Goal: Check status: Check status

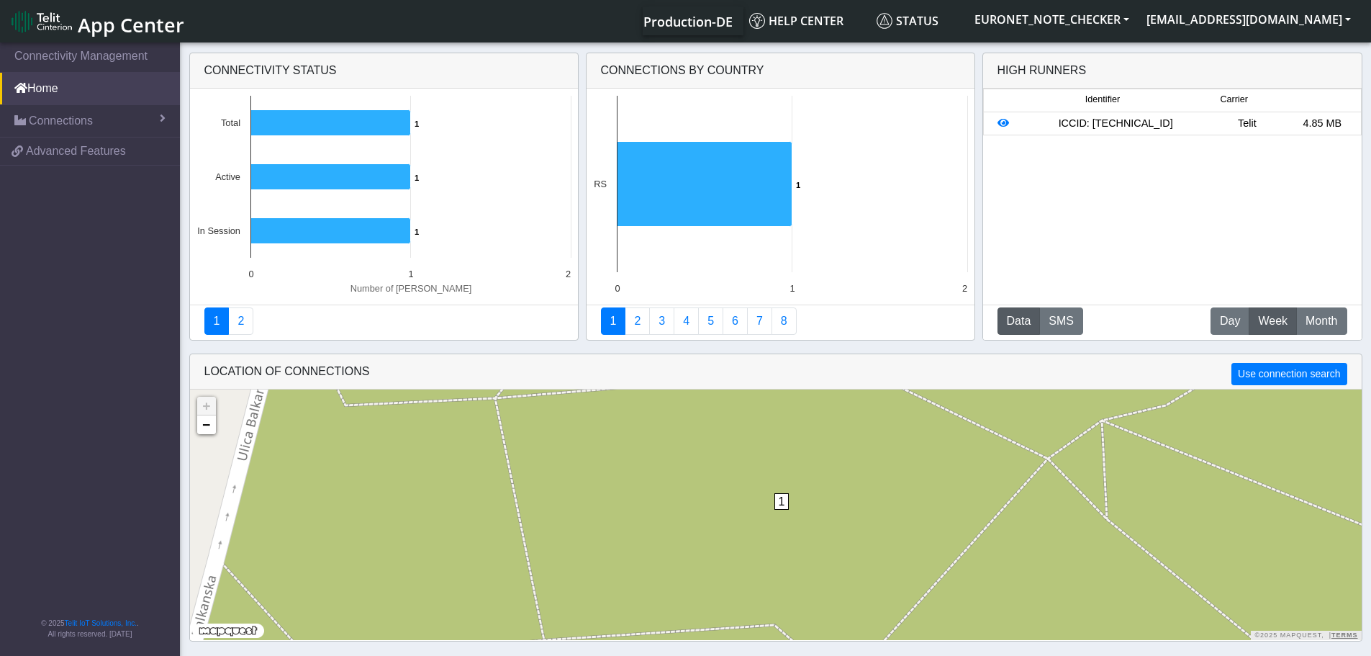
click at [1170, 125] on div "ICCID: [TECHNICAL_ID]" at bounding box center [1116, 124] width 188 height 16
click at [1170, 125] on div "ICCID: 89358151000009996128" at bounding box center [1116, 124] width 188 height 16
click at [1100, 123] on div "ICCID: 89358151000009996128" at bounding box center [1116, 124] width 188 height 16
click at [1050, 118] on div "ICCID: 89358151000009996128" at bounding box center [1116, 124] width 188 height 16
click at [104, 129] on link "Connections" at bounding box center [90, 121] width 180 height 32
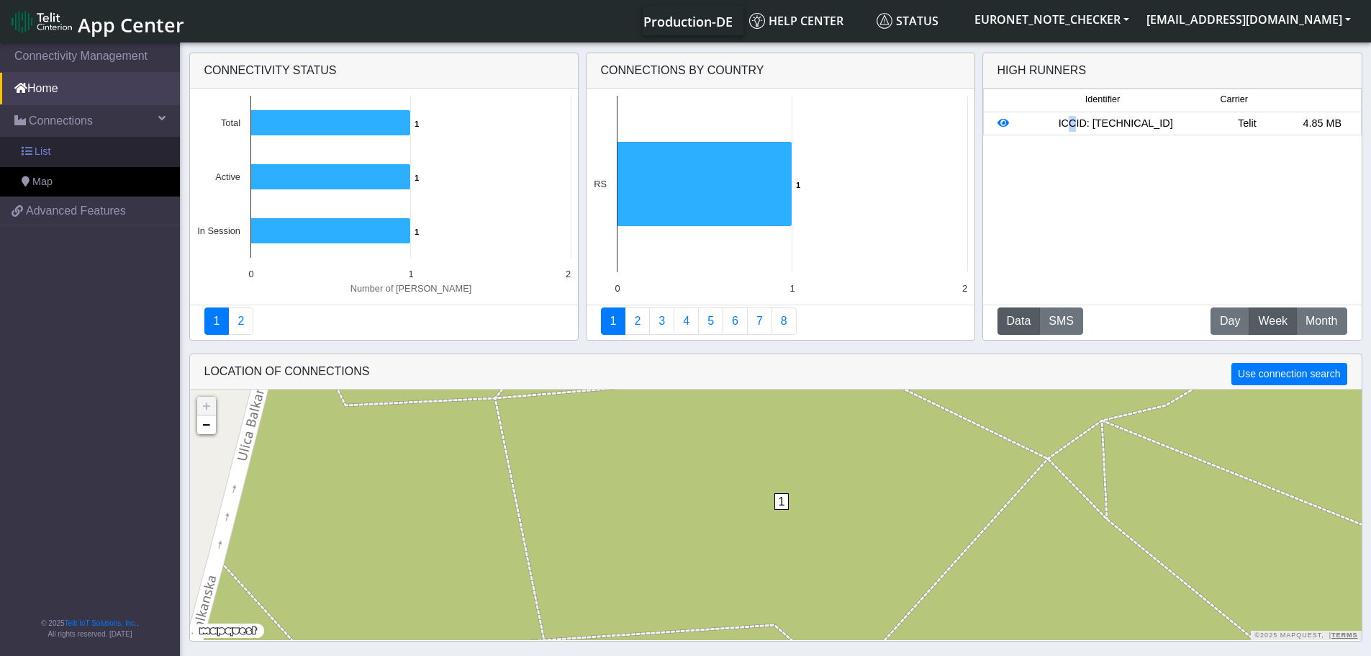
click at [82, 151] on link "List" at bounding box center [90, 152] width 180 height 30
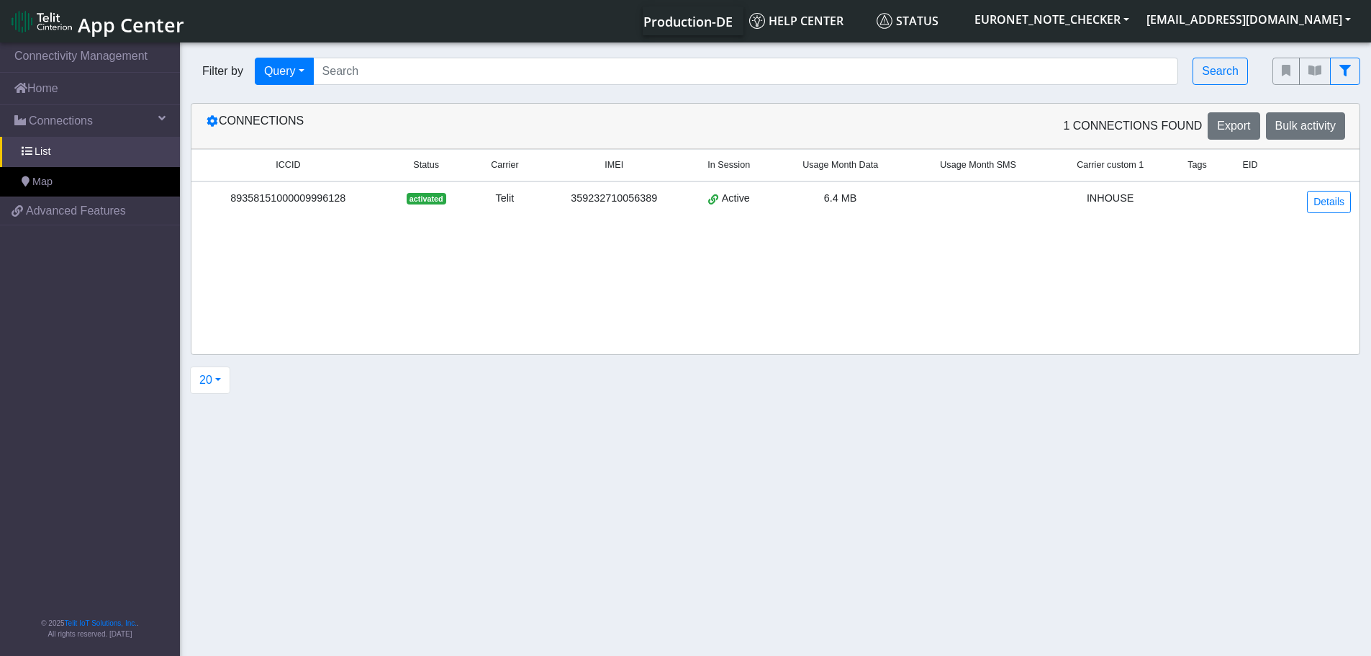
click at [592, 192] on div "359232710056389" at bounding box center [614, 199] width 127 height 16
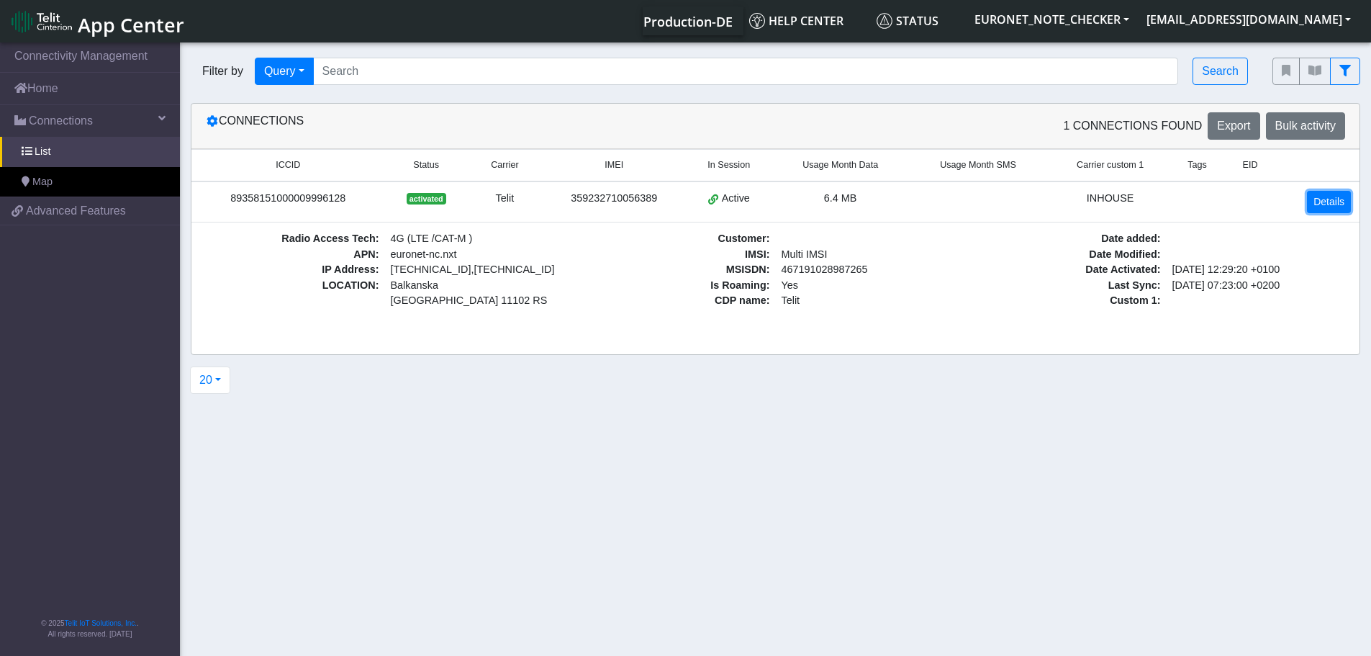
click at [1331, 204] on link "Details" at bounding box center [1329, 202] width 44 height 22
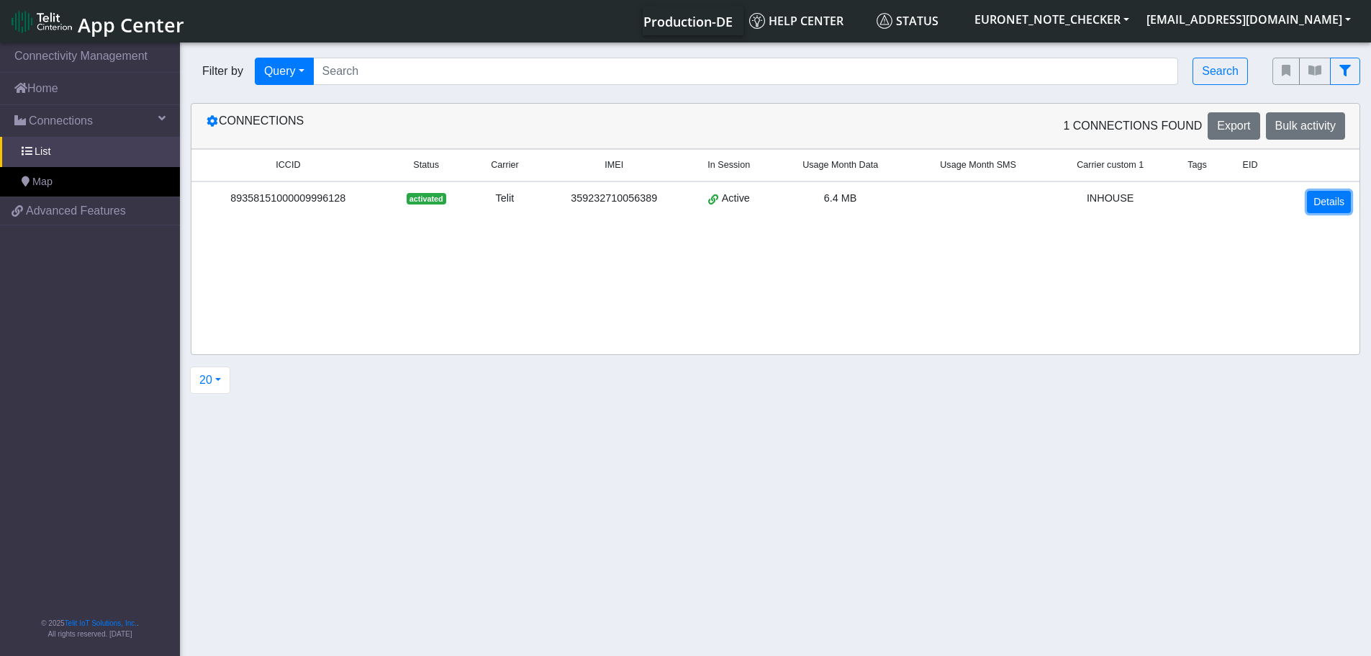
click at [1331, 204] on link "Details" at bounding box center [1329, 202] width 44 height 22
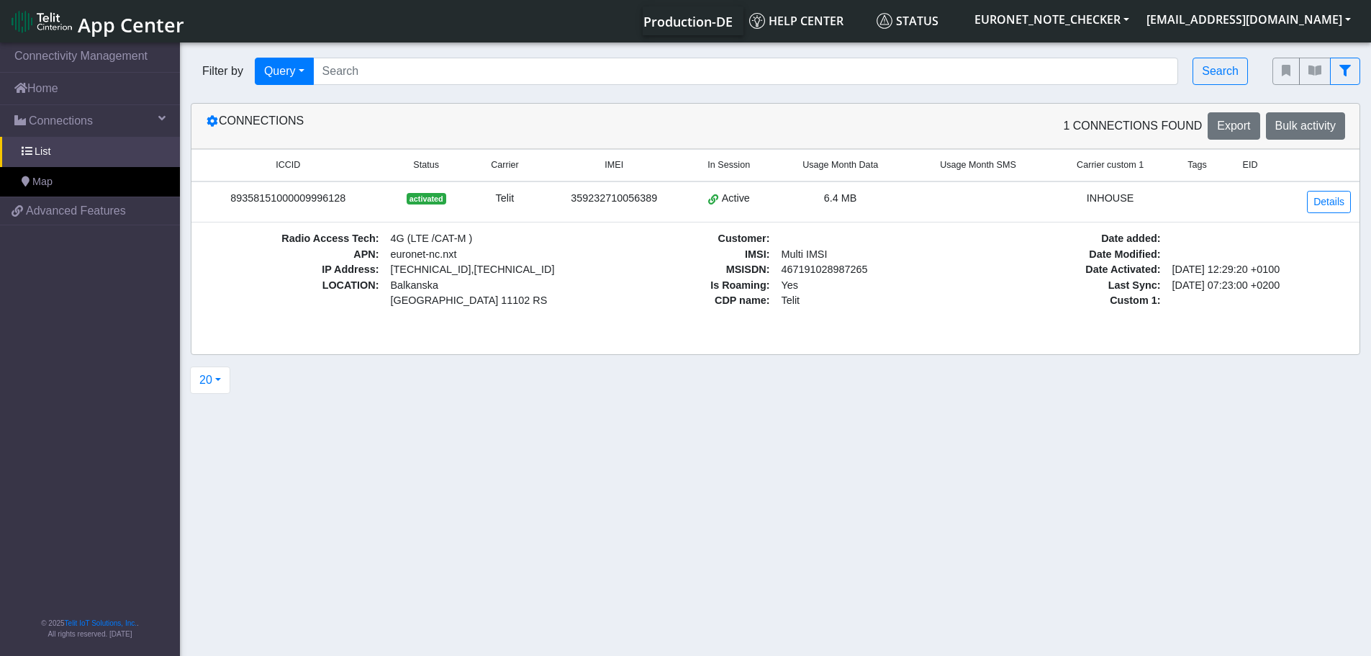
drag, startPoint x: 507, startPoint y: 196, endPoint x: 358, endPoint y: 195, distance: 149.0
click at [358, 195] on div "89358151000009996128" at bounding box center [288, 199] width 176 height 16
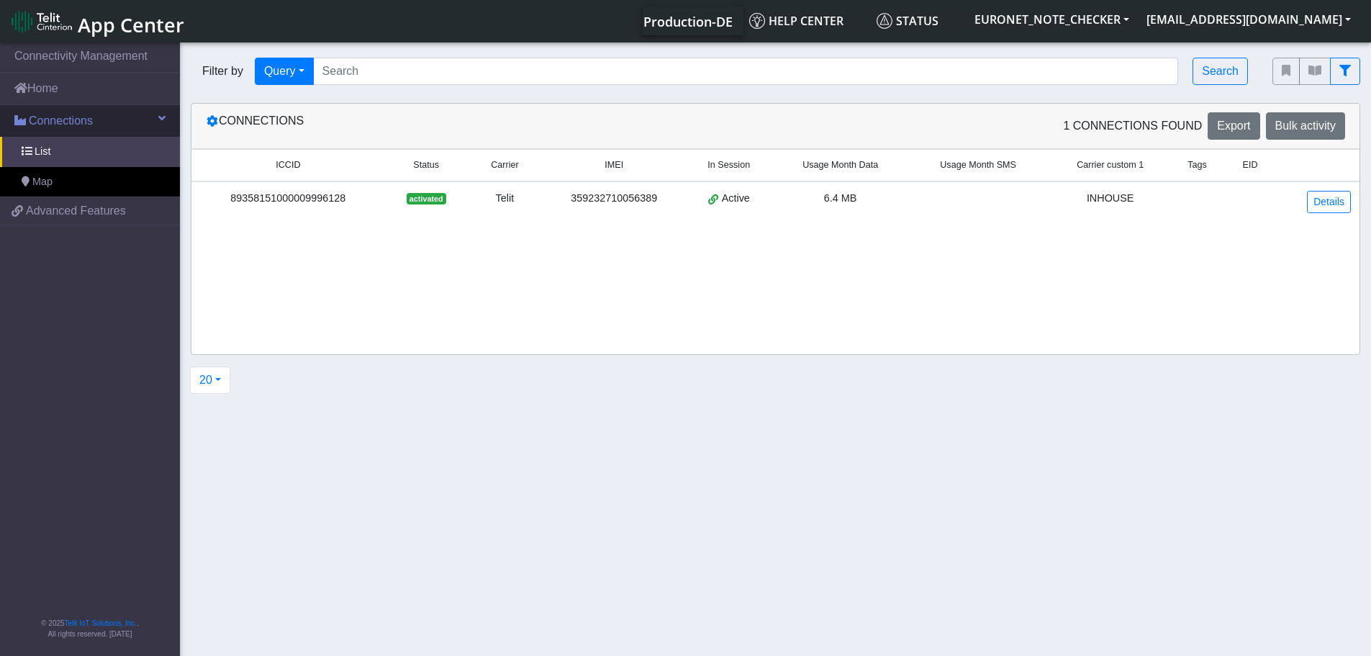
click at [74, 122] on span "Connections" at bounding box center [61, 120] width 64 height 17
click at [210, 117] on icon at bounding box center [213, 121] width 12 height 12
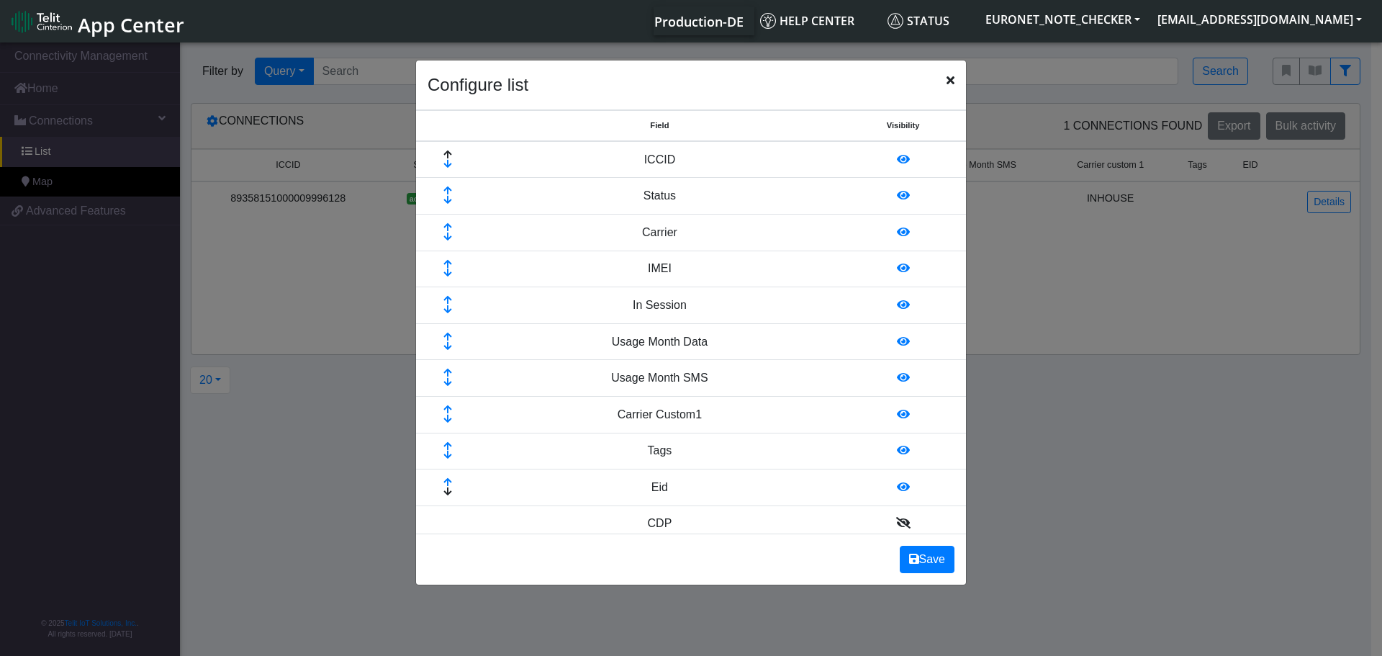
click at [384, 517] on ngb-modal-window "Configure list Field Visibility ICCID Status Carrier IMEI In Session Usage Mont…" at bounding box center [691, 350] width 1382 height 621
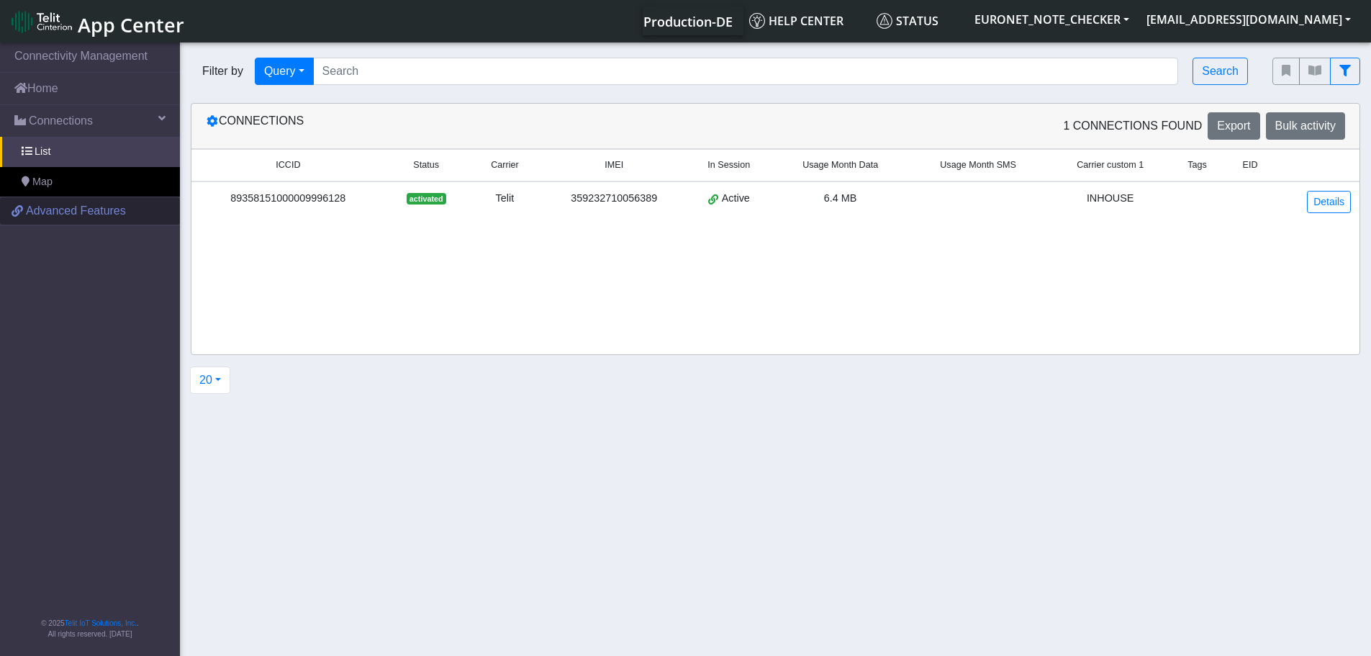
click at [105, 207] on span "Advanced Features" at bounding box center [76, 210] width 100 height 17
click at [431, 201] on span "activated" at bounding box center [427, 199] width 40 height 12
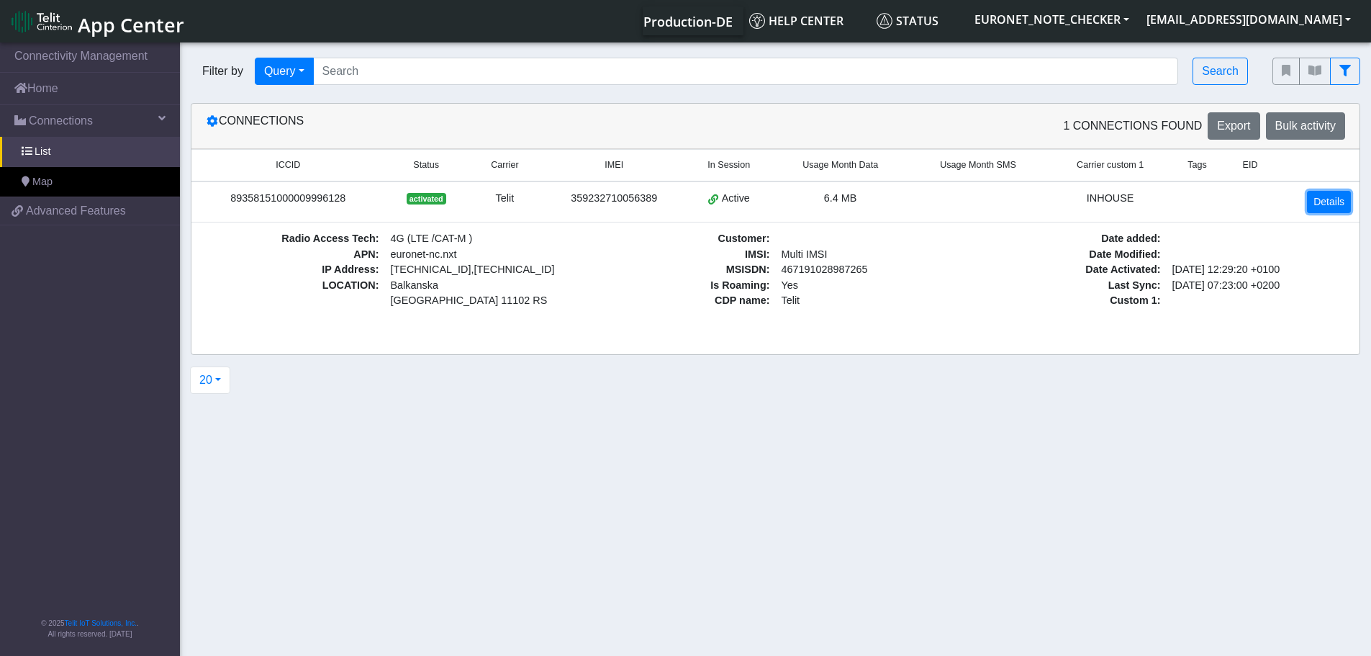
click at [1334, 204] on link "Details" at bounding box center [1329, 202] width 44 height 22
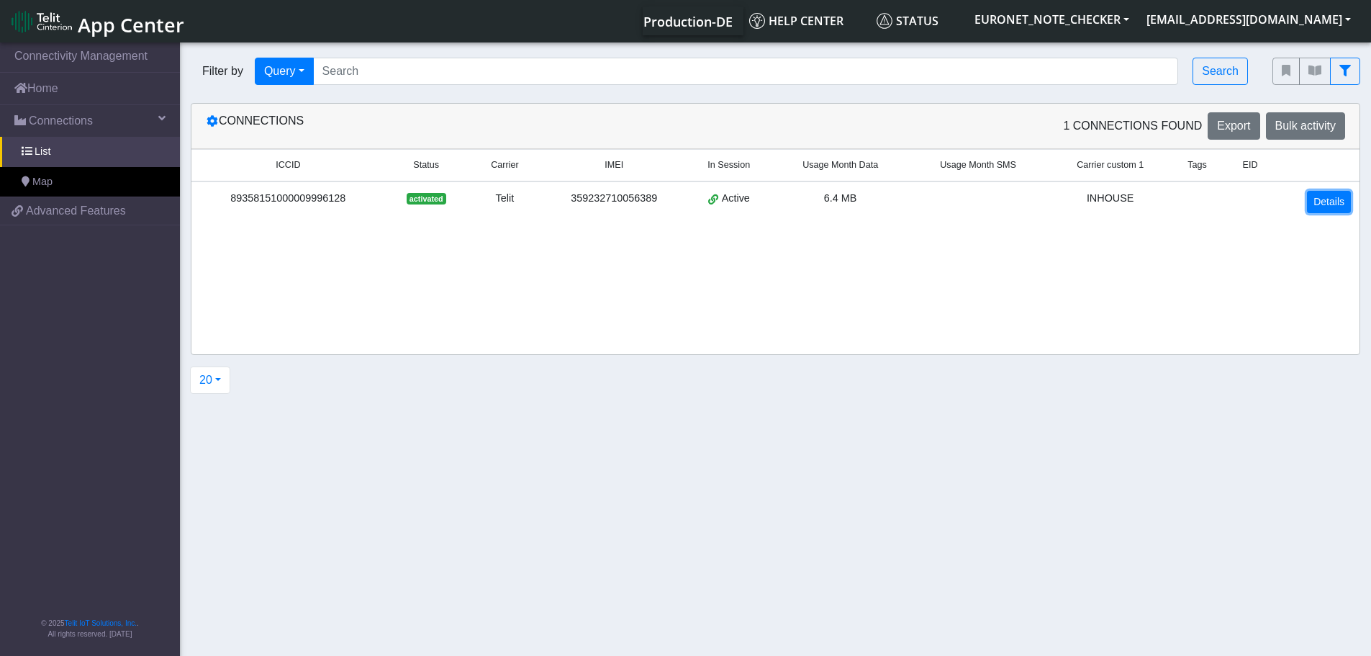
click at [1334, 204] on link "Details" at bounding box center [1329, 202] width 44 height 22
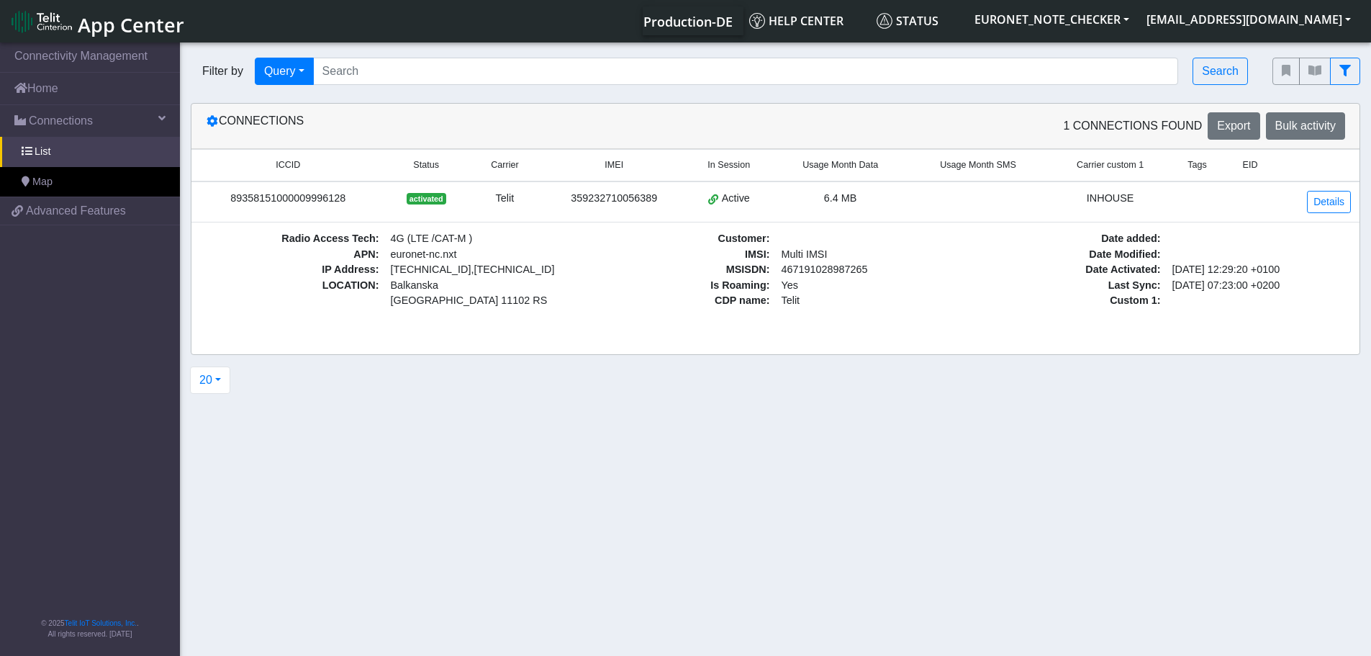
click at [376, 510] on section "Connectivity Management Home Connections List Map ad1abb343c2b2d0a6f75a2fd6c79d…" at bounding box center [685, 350] width 1371 height 621
click at [65, 155] on link "List" at bounding box center [90, 152] width 180 height 30
click at [65, 123] on span "Connections" at bounding box center [61, 120] width 64 height 17
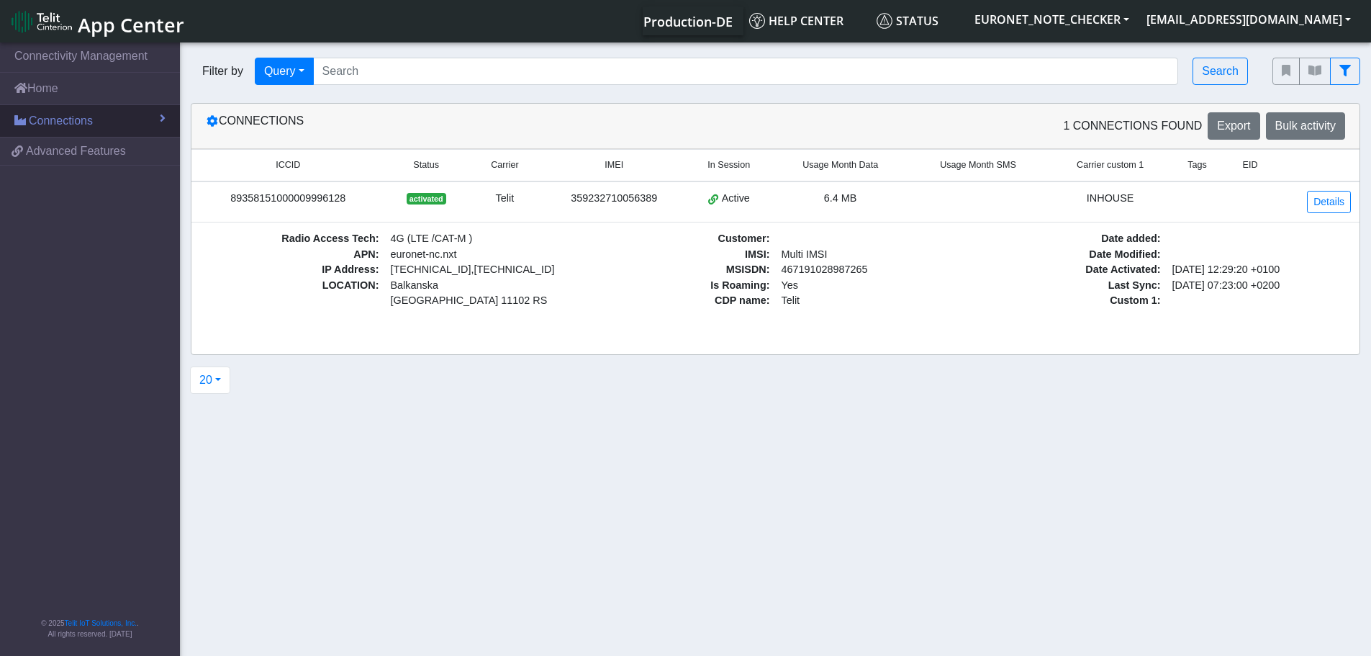
click at [65, 123] on span "Connections" at bounding box center [61, 120] width 64 height 17
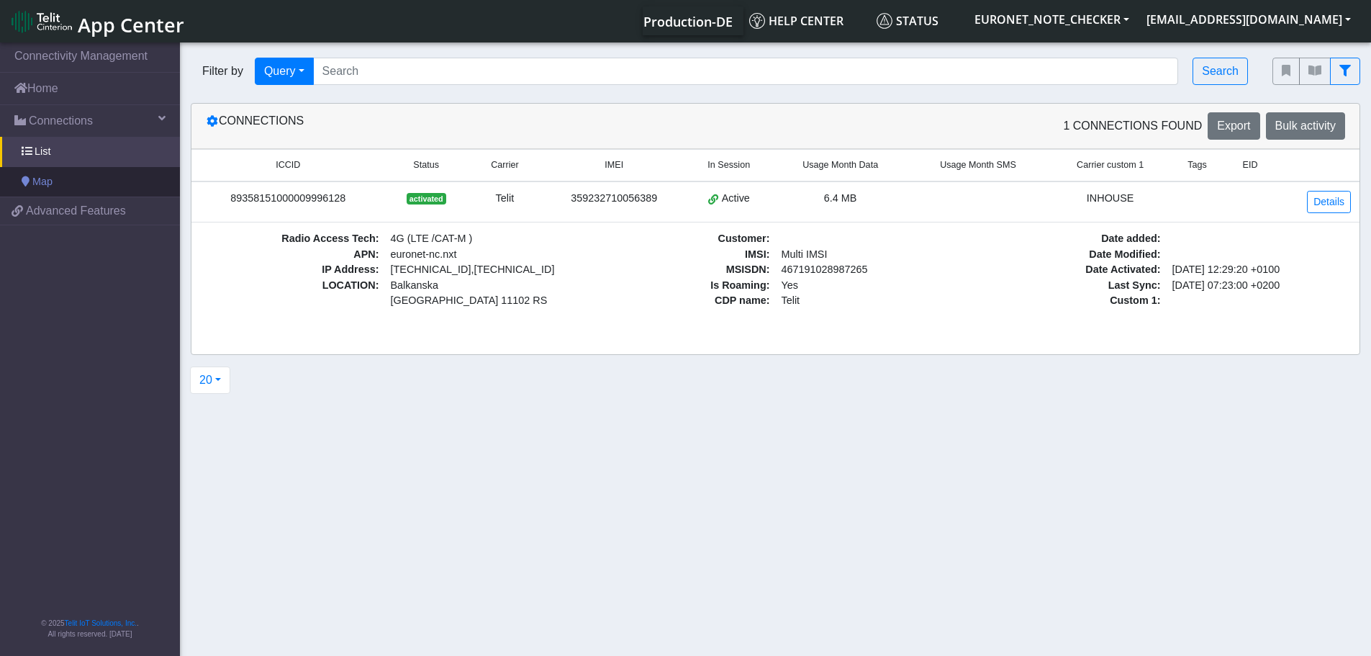
click at [89, 189] on link "Map" at bounding box center [90, 182] width 180 height 30
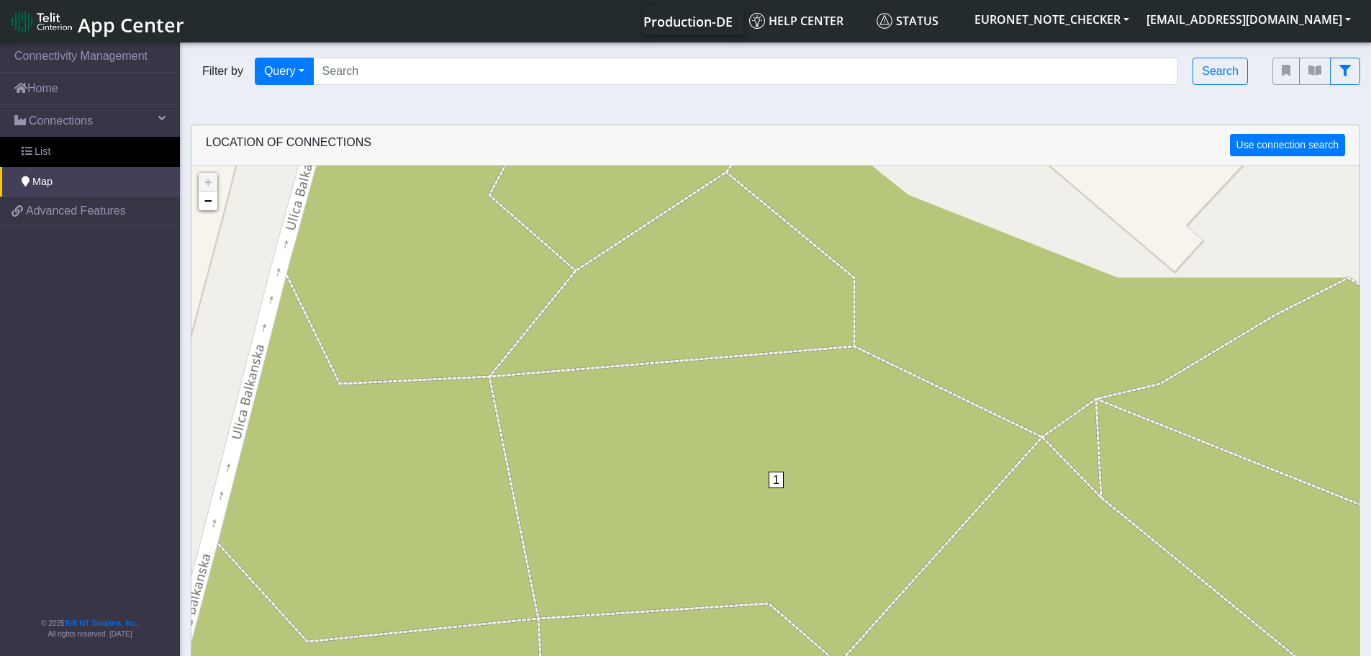
click at [776, 481] on span "1" at bounding box center [776, 479] width 15 height 17
click at [775, 481] on img at bounding box center [776, 482] width 16 height 27
click at [744, 466] on link "Click here" at bounding box center [753, 467] width 38 height 10
click at [749, 463] on link "Click here" at bounding box center [753, 467] width 38 height 10
click at [755, 464] on link "Click here" at bounding box center [753, 467] width 38 height 10
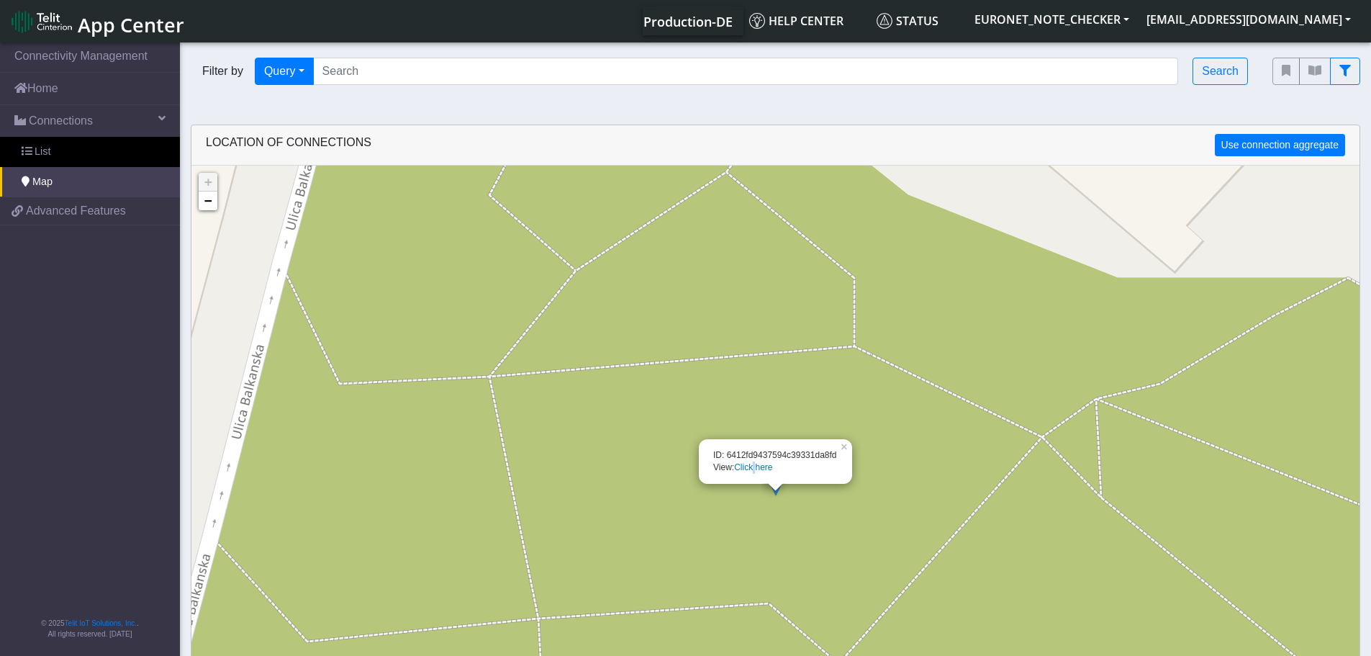
click at [755, 464] on link "Click here" at bounding box center [753, 467] width 38 height 10
click at [768, 466] on link "Click here" at bounding box center [753, 467] width 38 height 10
click at [843, 448] on link "×" at bounding box center [845, 444] width 13 height 10
click at [777, 482] on img at bounding box center [776, 482] width 16 height 27
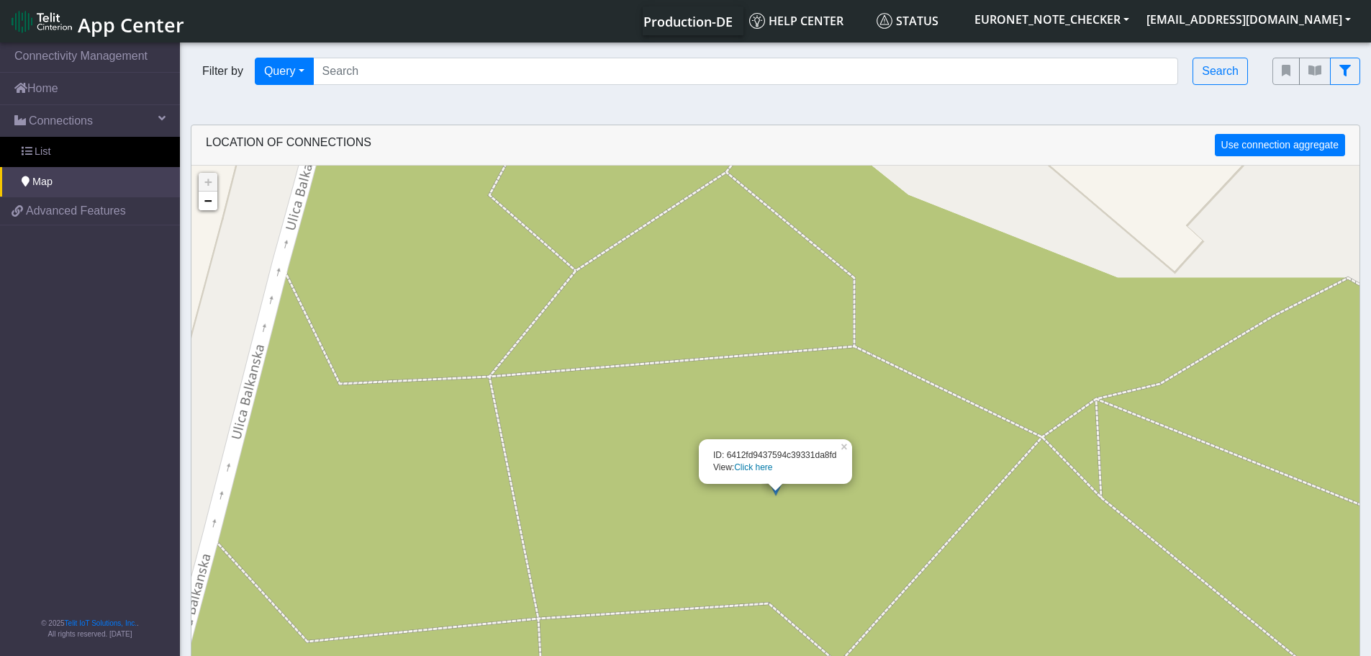
click at [753, 469] on link "Click here" at bounding box center [753, 467] width 38 height 10
click at [843, 447] on link "×" at bounding box center [845, 444] width 13 height 10
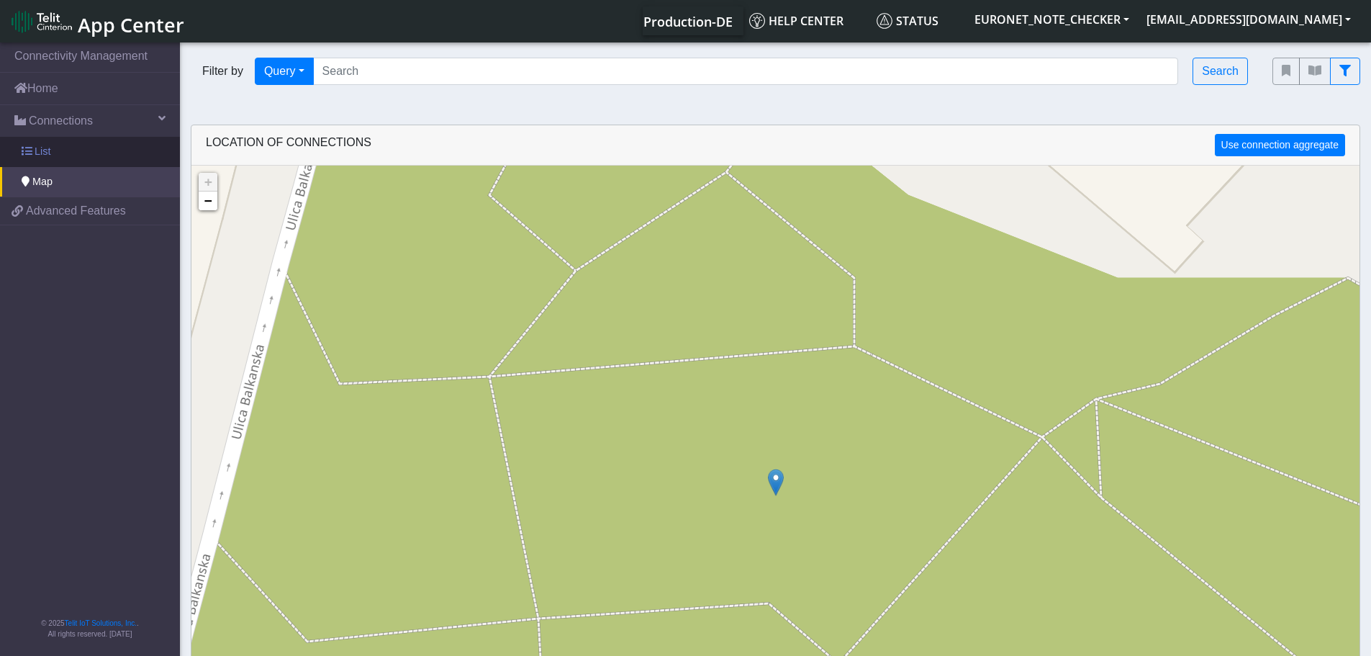
click at [96, 153] on link "List" at bounding box center [90, 152] width 180 height 30
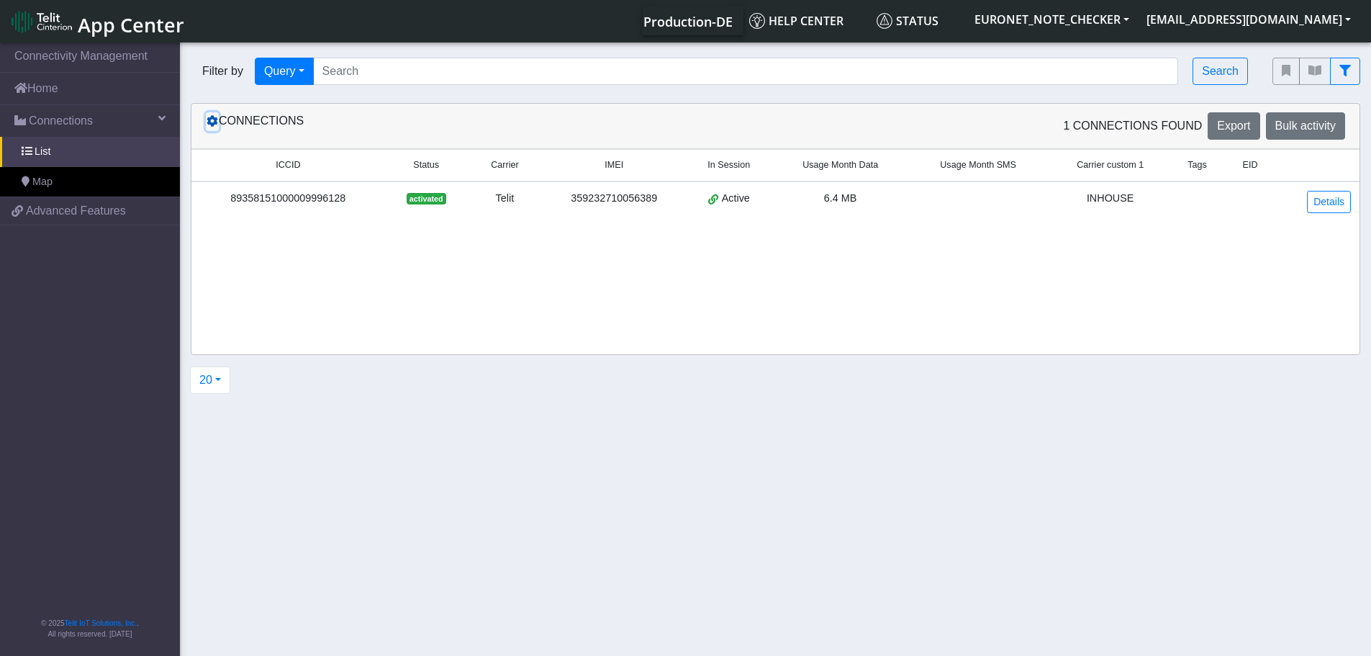
click at [210, 119] on icon at bounding box center [213, 121] width 12 height 12
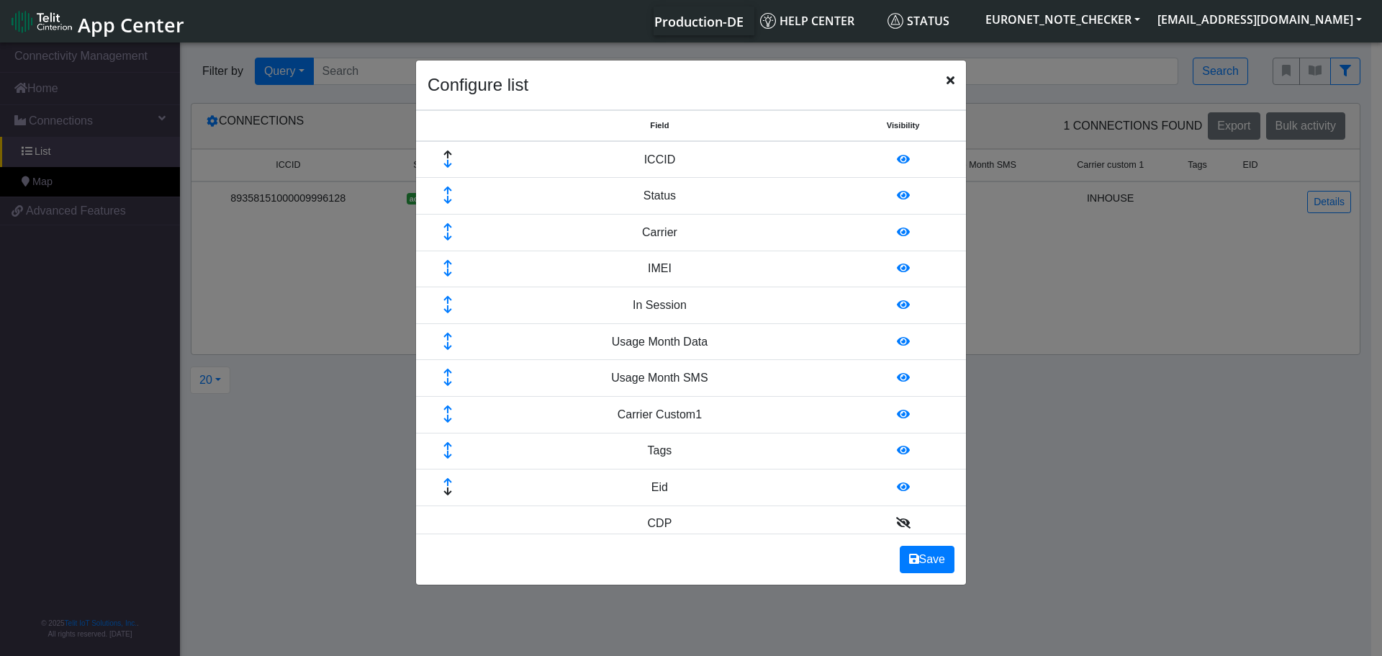
click at [212, 119] on ngb-modal-window "Configure list Field Visibility ICCID Status Carrier IMEI In Session Usage Mont…" at bounding box center [691, 350] width 1382 height 621
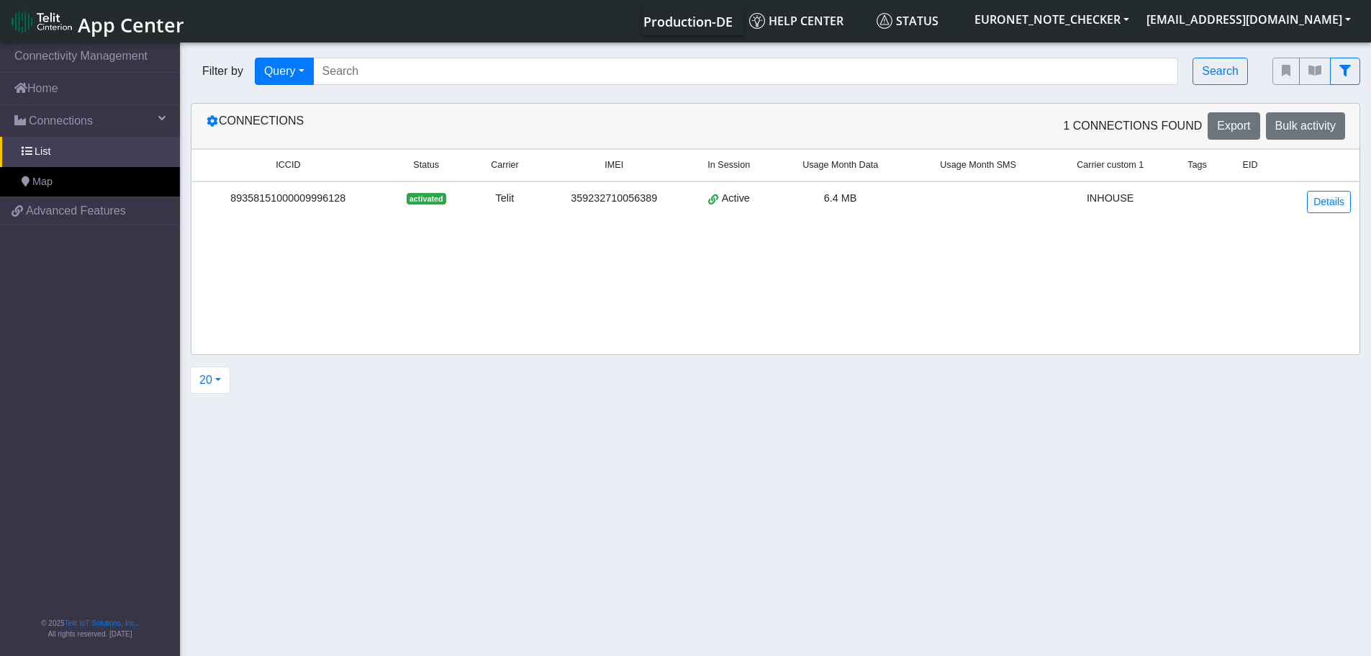
click at [299, 194] on div "89358151000009996128" at bounding box center [288, 199] width 176 height 16
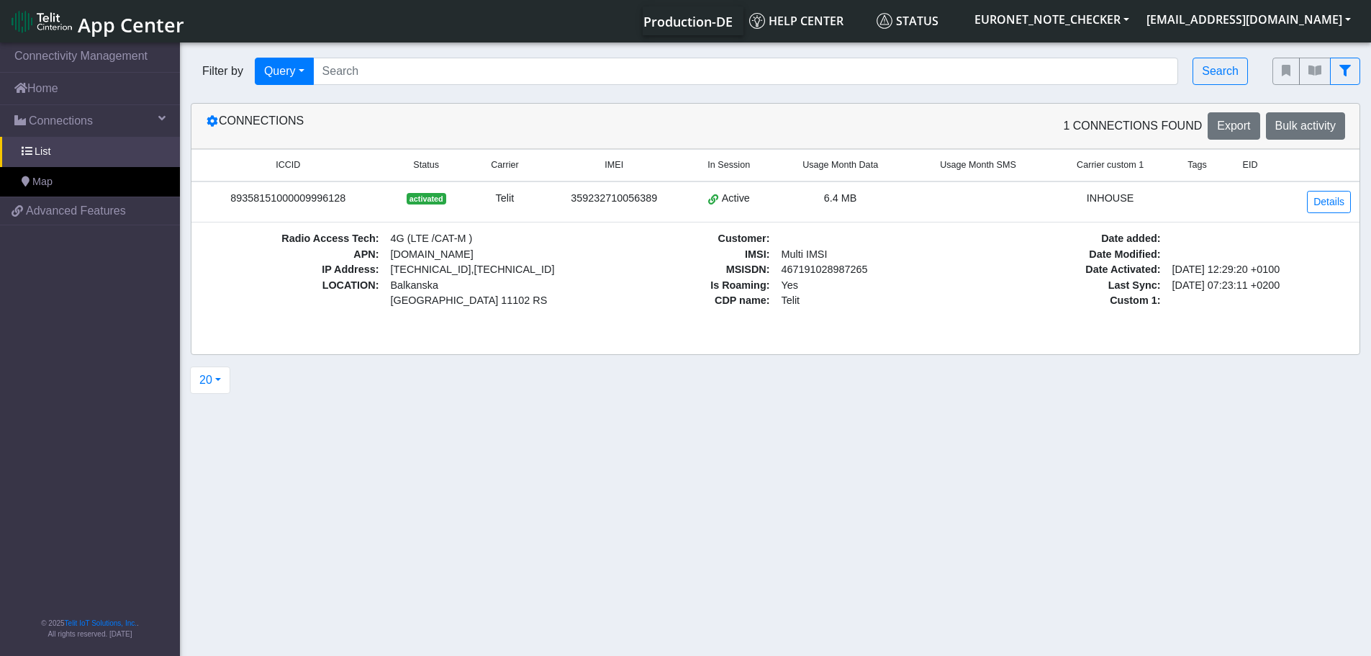
drag, startPoint x: 299, startPoint y: 194, endPoint x: 277, endPoint y: 197, distance: 21.9
click at [277, 197] on div "89358151000009996128" at bounding box center [288, 199] width 176 height 16
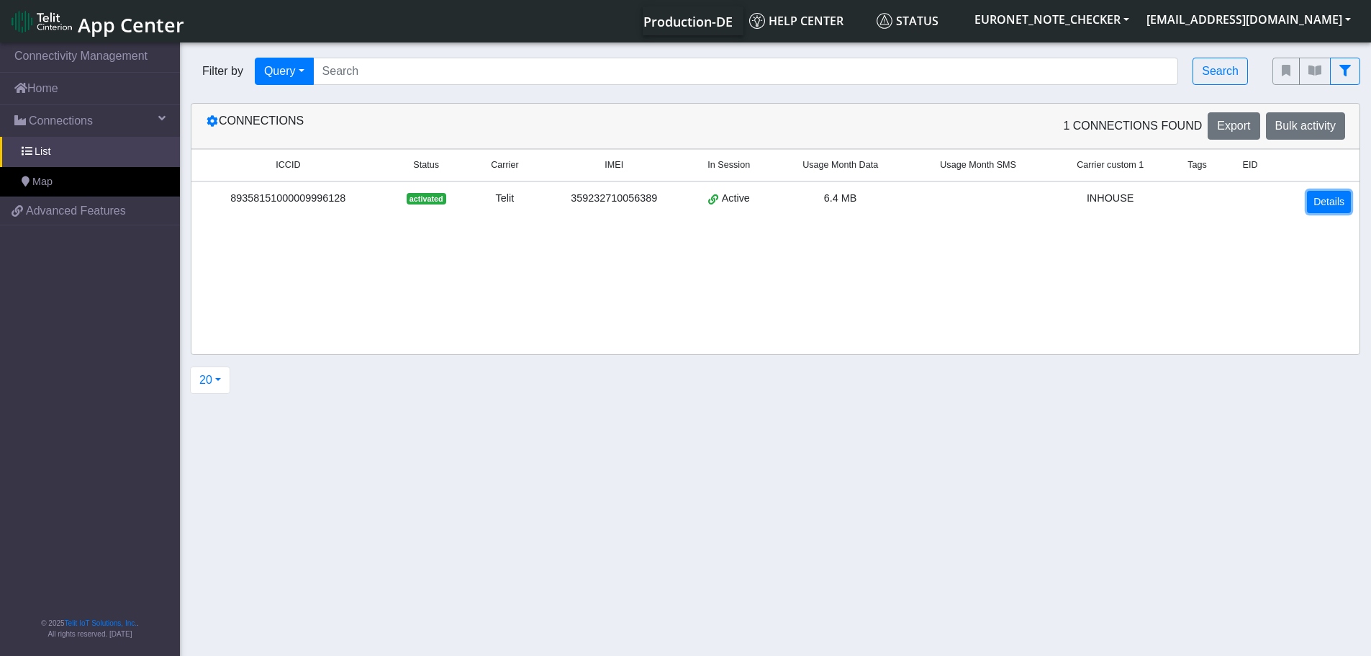
click at [1326, 191] on link "Details" at bounding box center [1329, 202] width 44 height 22
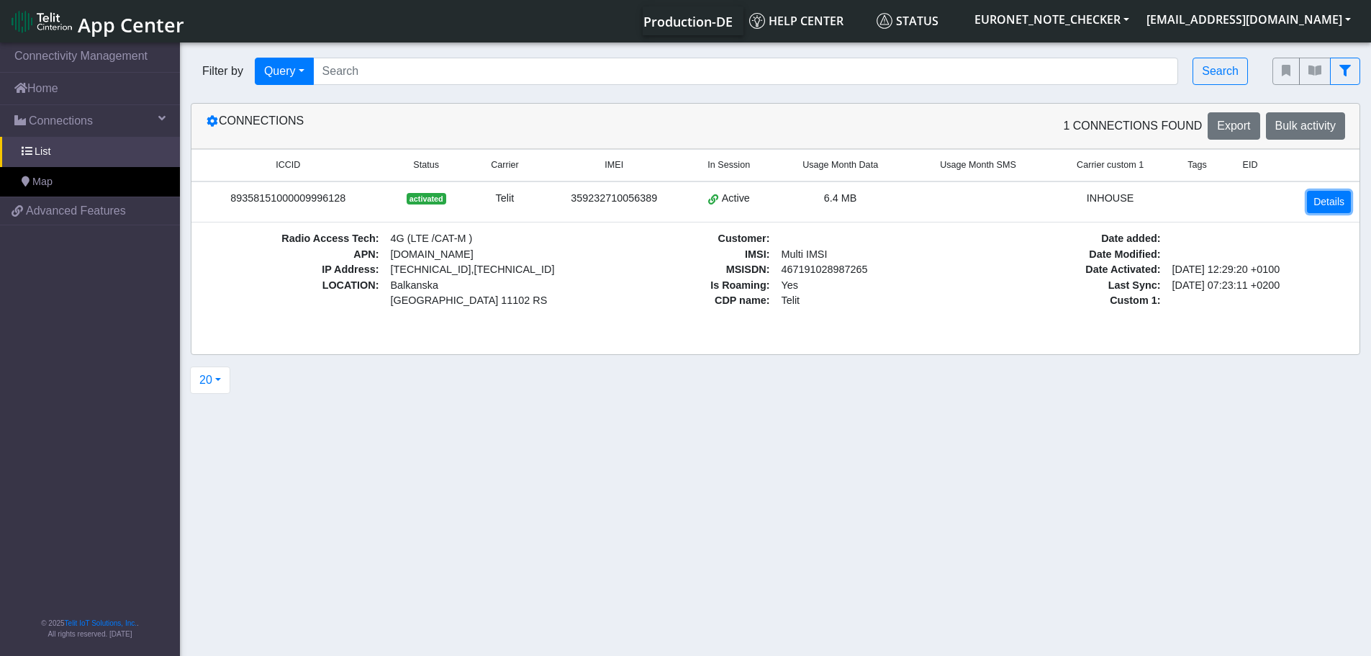
click at [1326, 191] on link "Details" at bounding box center [1329, 202] width 44 height 22
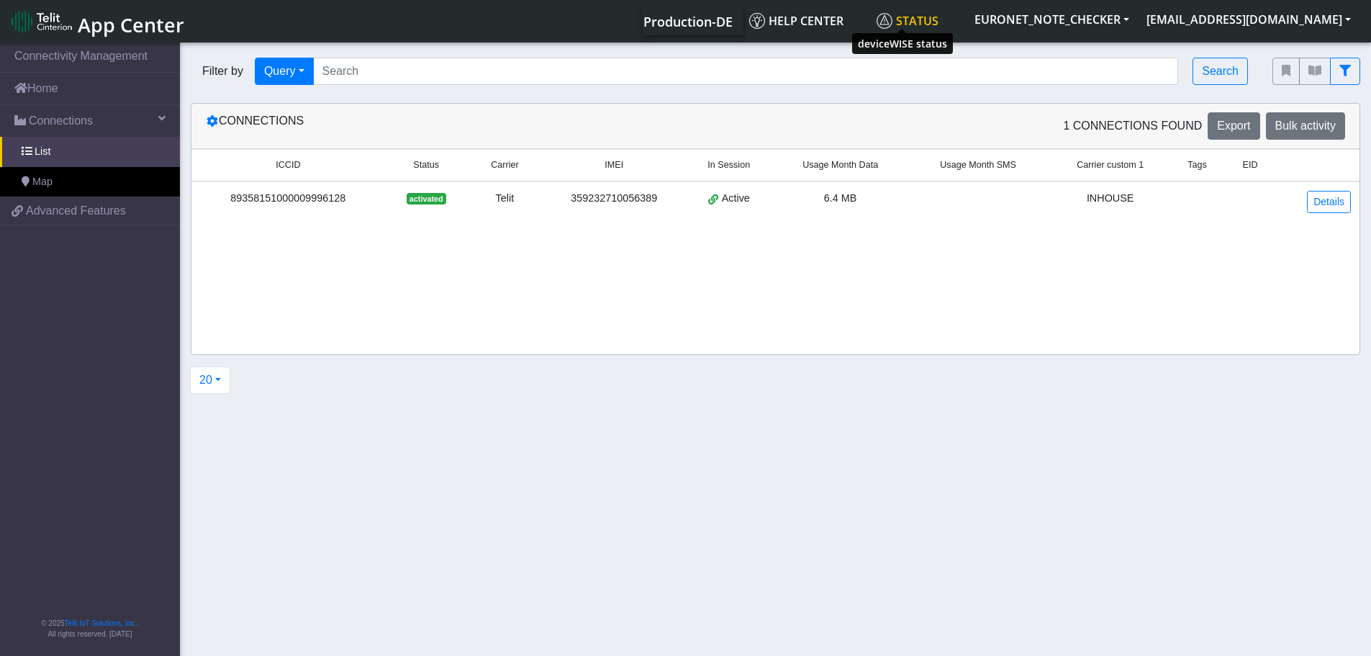
click at [898, 20] on span "Status" at bounding box center [908, 21] width 62 height 16
click at [1000, 17] on button "EURONET_NOTE_CHECKER" at bounding box center [1052, 19] width 172 height 26
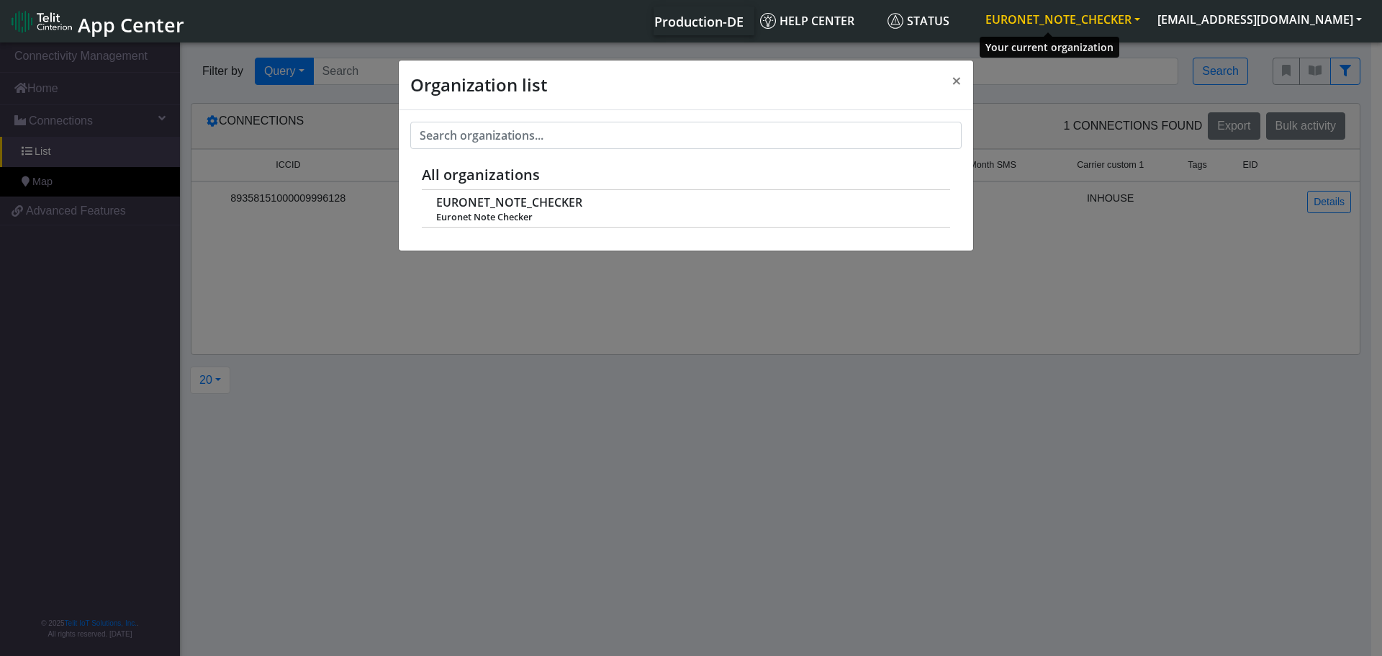
scroll to position [5, 0]
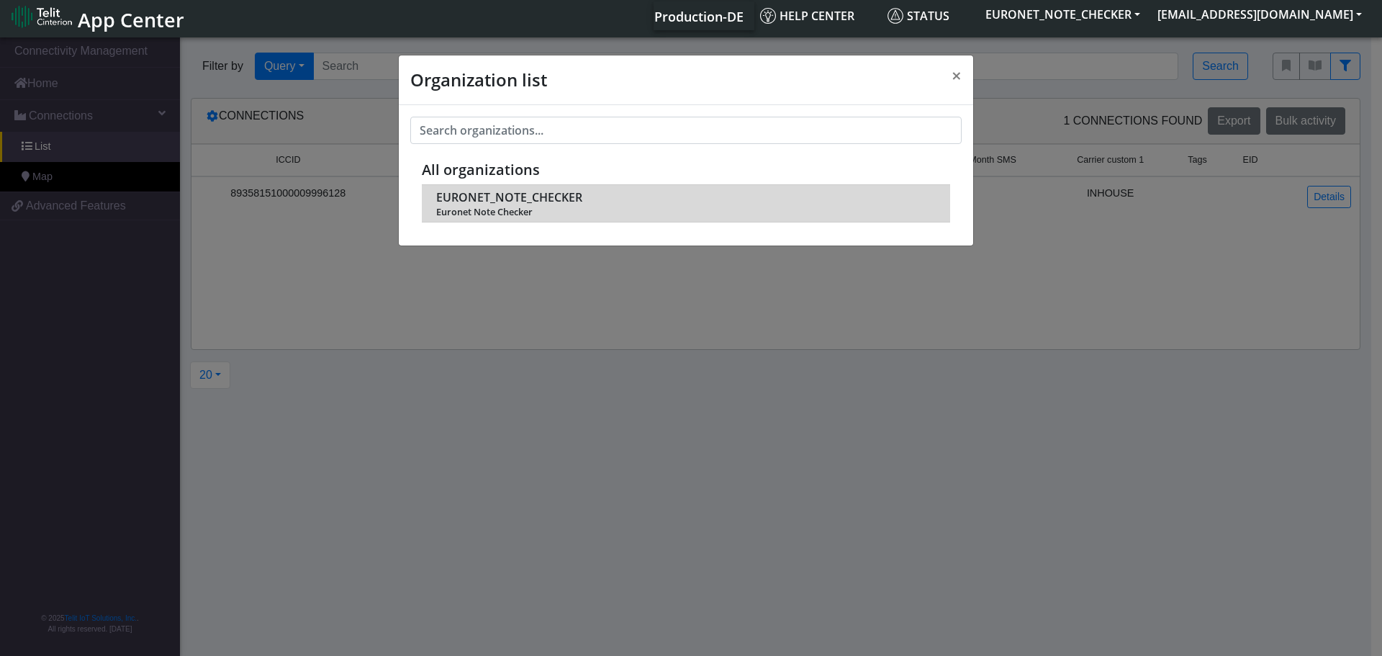
click at [523, 204] on span "EURONET_NOTE_CHECKER" at bounding box center [509, 198] width 146 height 14
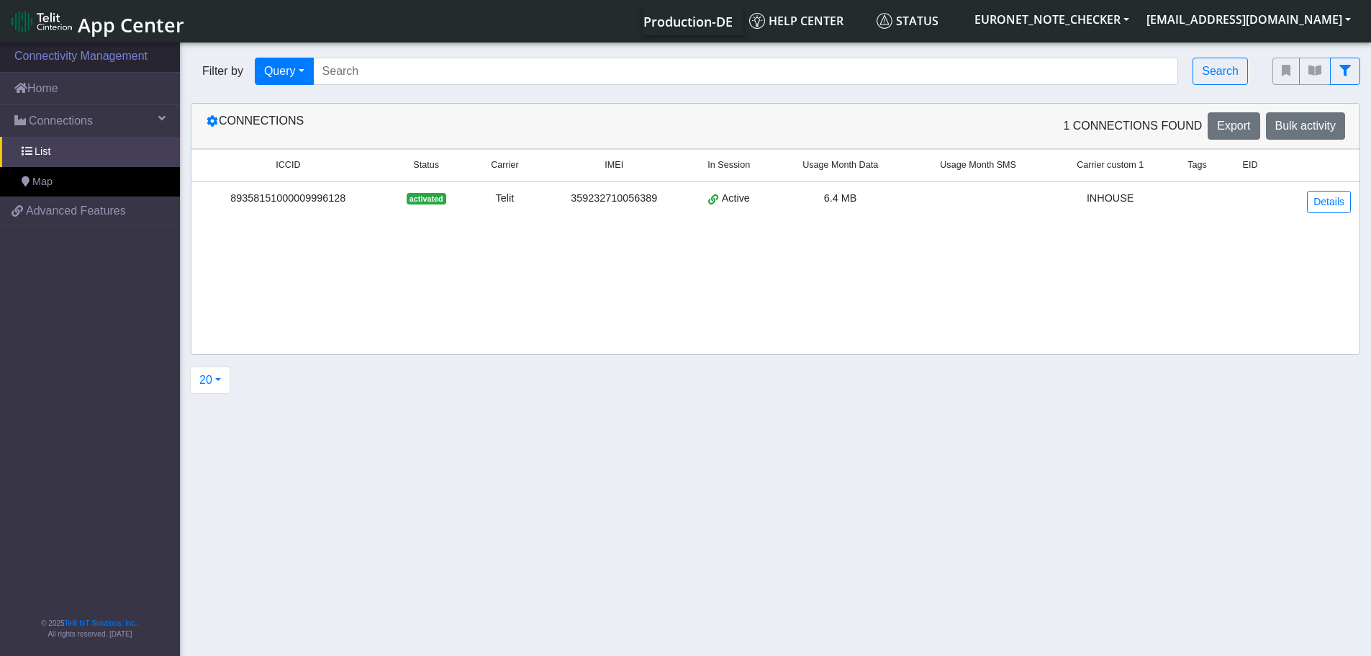
click at [105, 60] on link "Connectivity Management" at bounding box center [90, 56] width 180 height 32
click at [1245, 124] on span "Export" at bounding box center [1233, 125] width 33 height 12
click at [71, 100] on link "Home" at bounding box center [90, 89] width 180 height 32
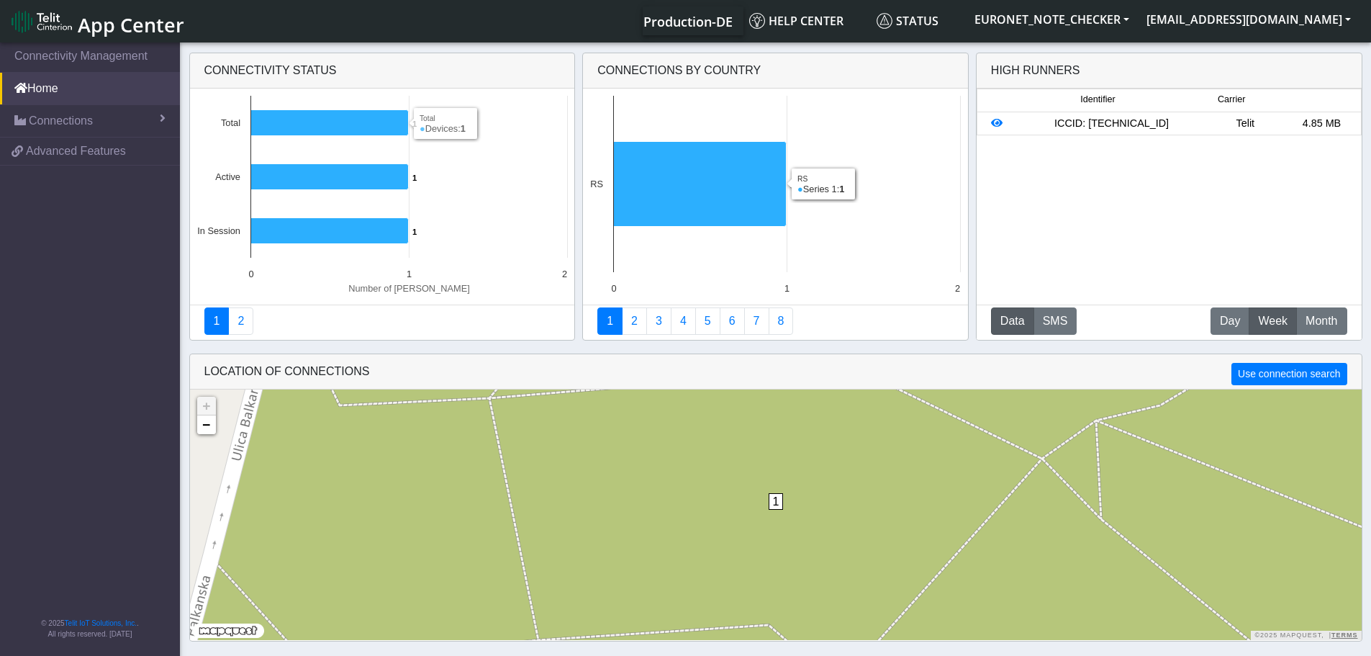
click at [1106, 125] on div "ICCID: 89358151000009996128" at bounding box center [1111, 124] width 191 height 16
click at [997, 124] on icon at bounding box center [997, 123] width 12 height 10
click at [993, 126] on icon at bounding box center [997, 123] width 12 height 10
click at [994, 125] on icon at bounding box center [997, 123] width 12 height 10
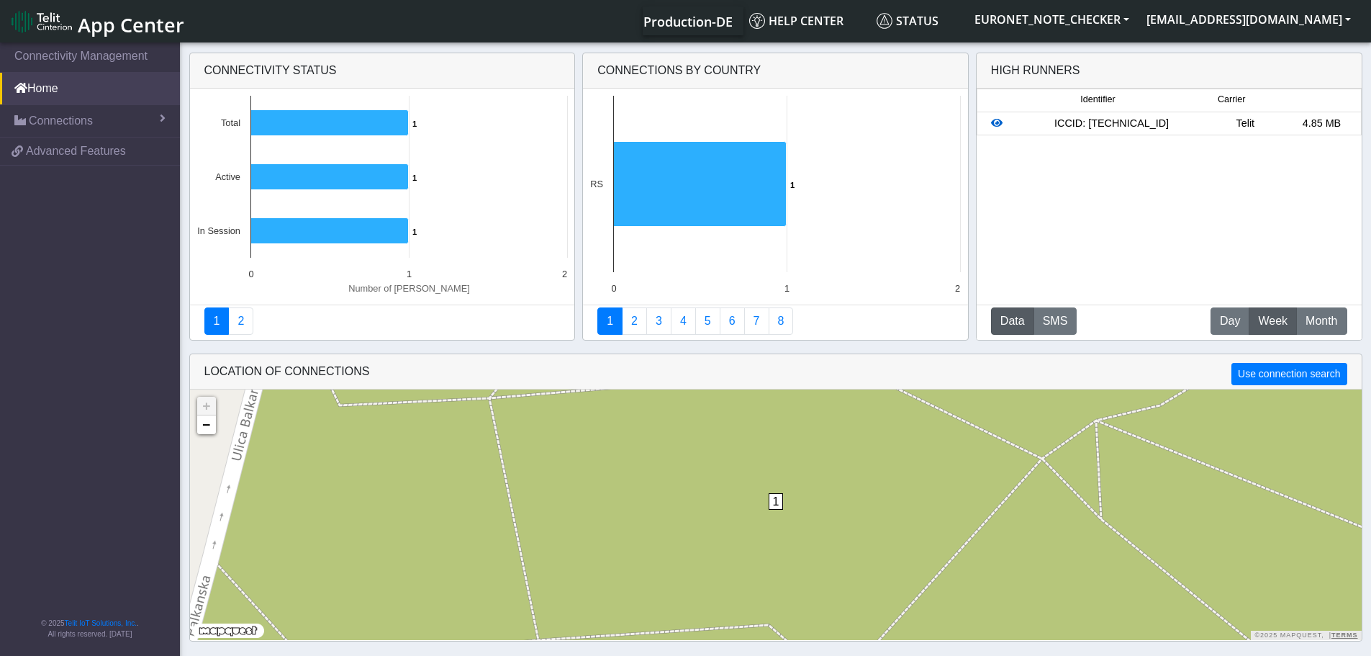
click at [997, 123] on icon at bounding box center [997, 123] width 12 height 10
drag, startPoint x: 1081, startPoint y: 122, endPoint x: 1136, endPoint y: 122, distance: 55.4
click at [1081, 122] on div "ICCID: 89358151000009996128" at bounding box center [1111, 124] width 191 height 16
click at [1241, 119] on div "Telit" at bounding box center [1245, 124] width 76 height 16
click at [1319, 119] on div "4.85 MB" at bounding box center [1321, 124] width 76 height 16
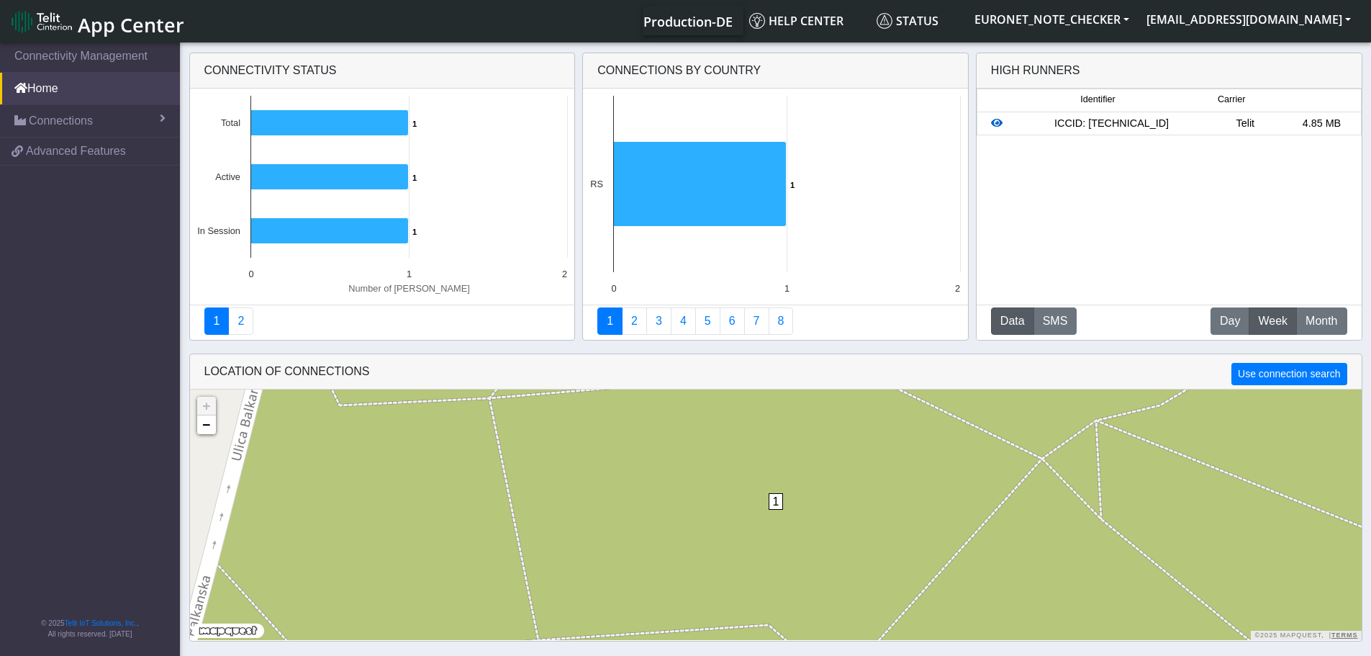
click at [995, 122] on icon at bounding box center [997, 123] width 12 height 10
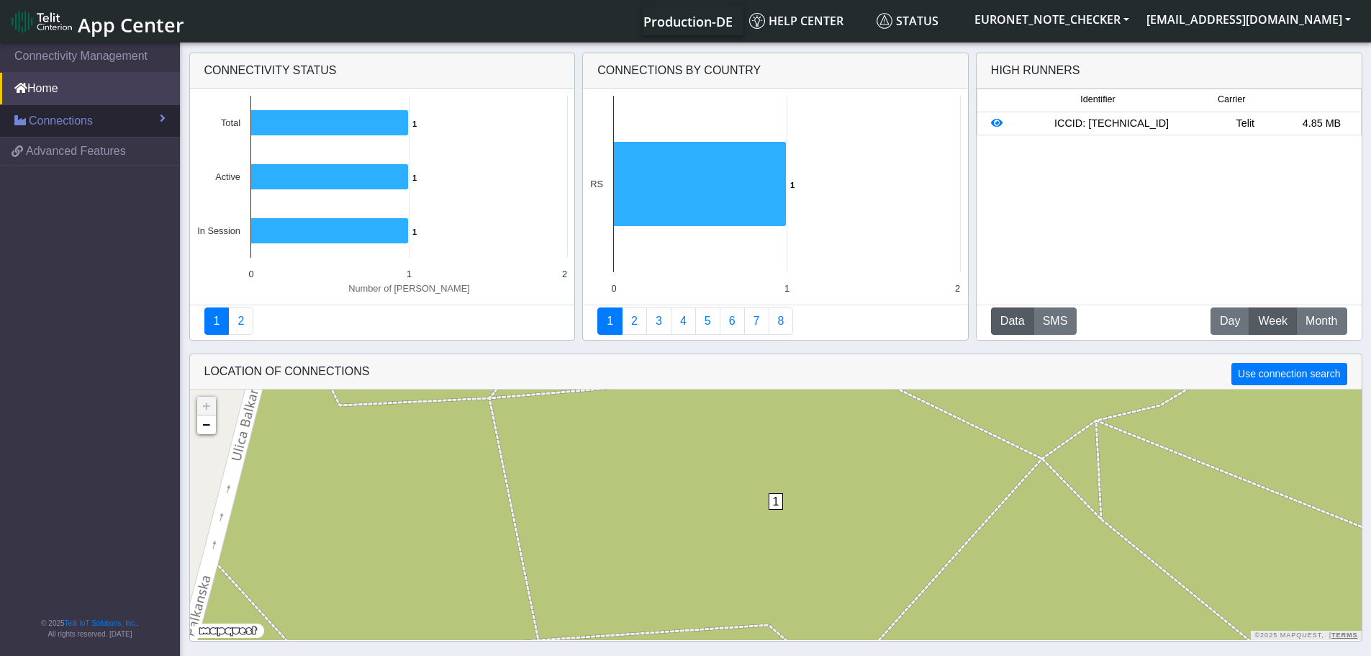
click at [125, 120] on link "Connections" at bounding box center [90, 121] width 180 height 32
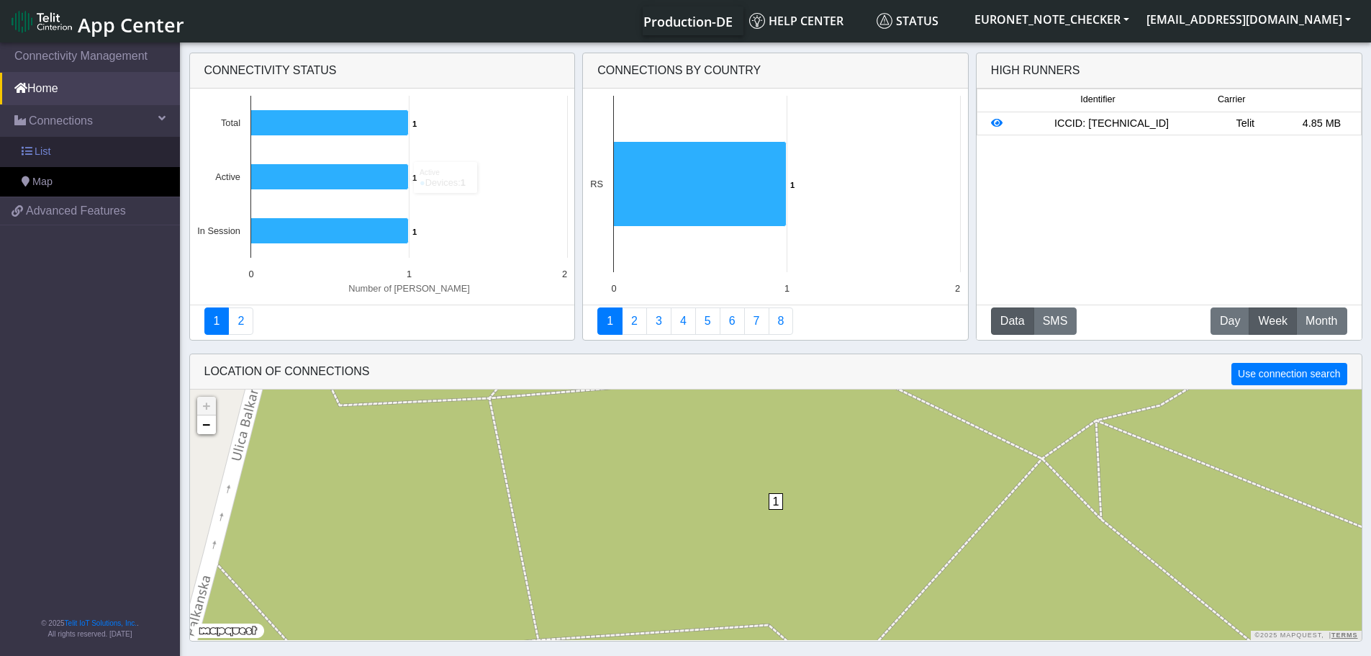
click at [122, 158] on link "List" at bounding box center [90, 152] width 180 height 30
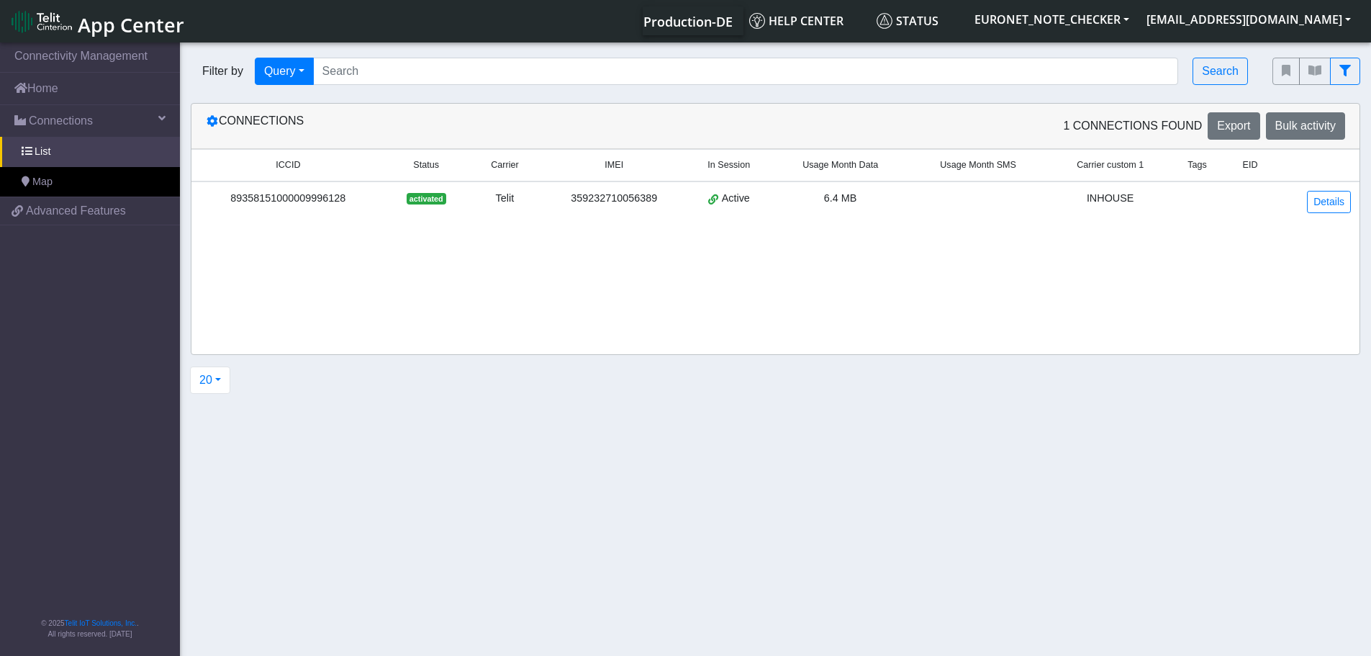
click at [328, 202] on div "89358151000009996128" at bounding box center [288, 199] width 176 height 16
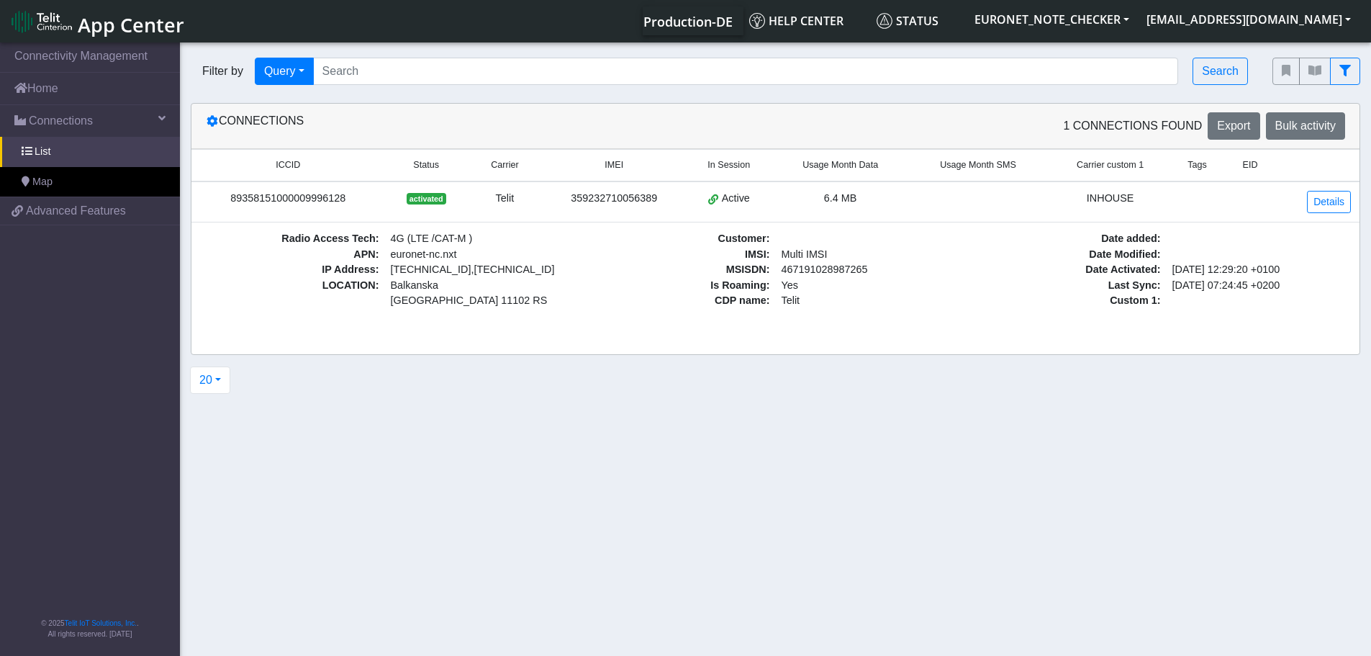
drag, startPoint x: 384, startPoint y: 265, endPoint x: 510, endPoint y: 269, distance: 125.3
drag, startPoint x: 503, startPoint y: 269, endPoint x: 408, endPoint y: 277, distance: 95.3
click at [715, 194] on span at bounding box center [713, 198] width 10 height 12
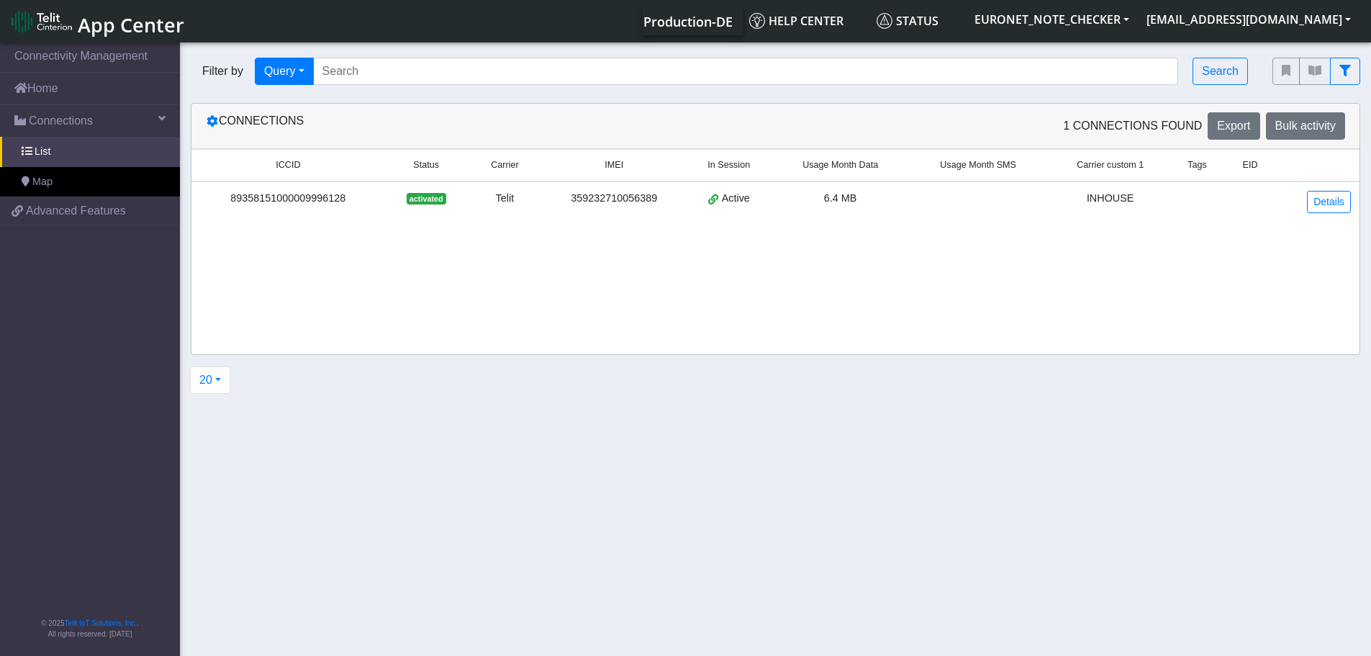
click at [715, 194] on span at bounding box center [713, 198] width 10 height 12
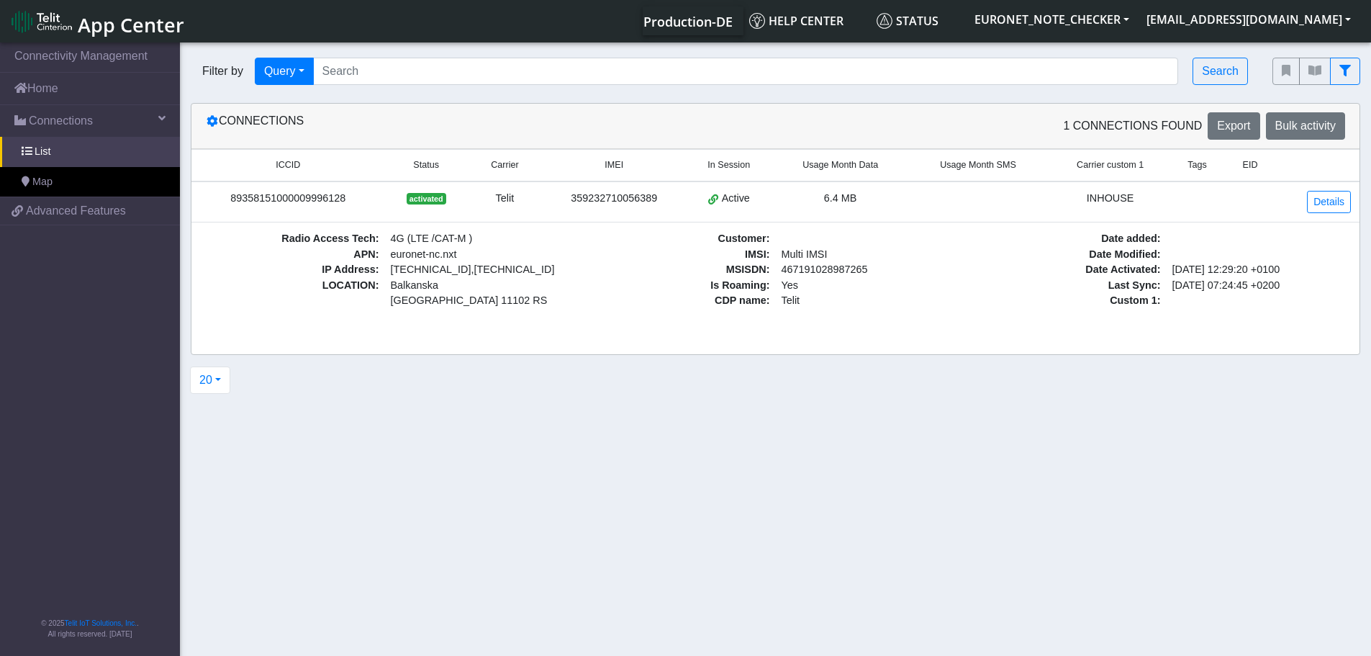
click at [855, 197] on span "6.4 MB" at bounding box center [840, 198] width 33 height 12
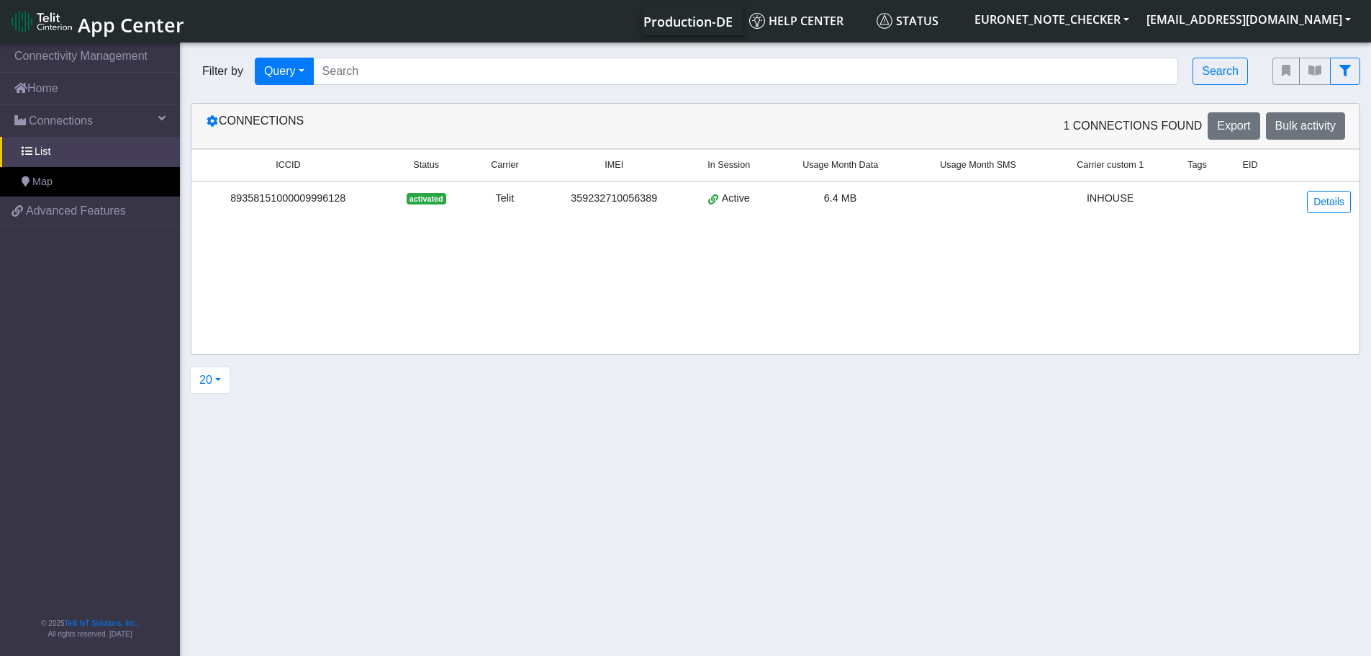
click at [855, 197] on span "6.4 MB" at bounding box center [840, 198] width 33 height 12
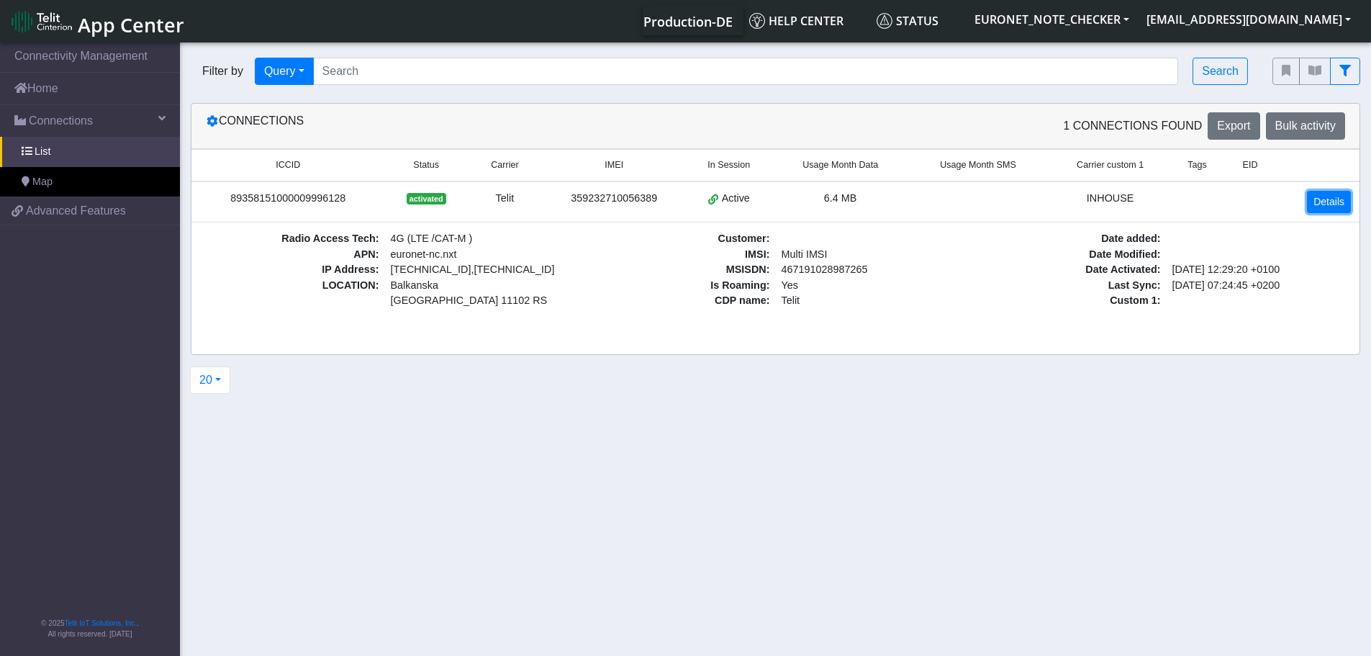
click at [1321, 194] on link "Details" at bounding box center [1329, 202] width 44 height 22
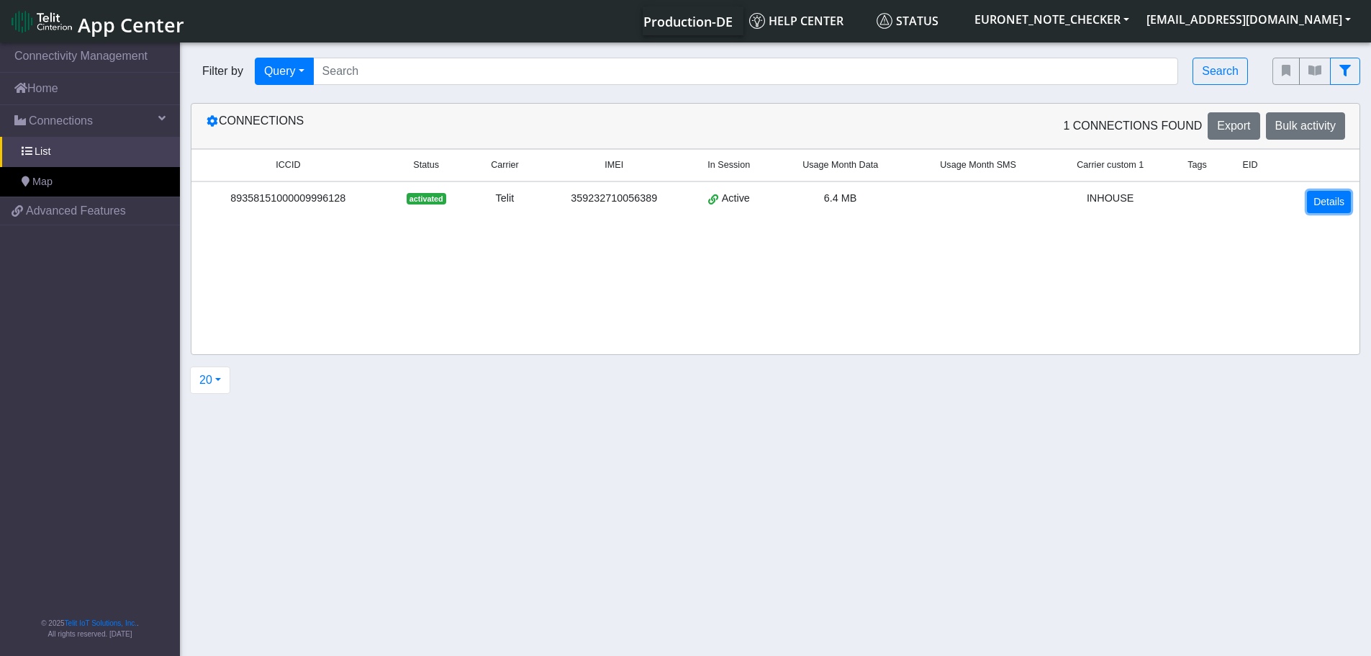
click at [1321, 194] on link "Details" at bounding box center [1329, 202] width 44 height 22
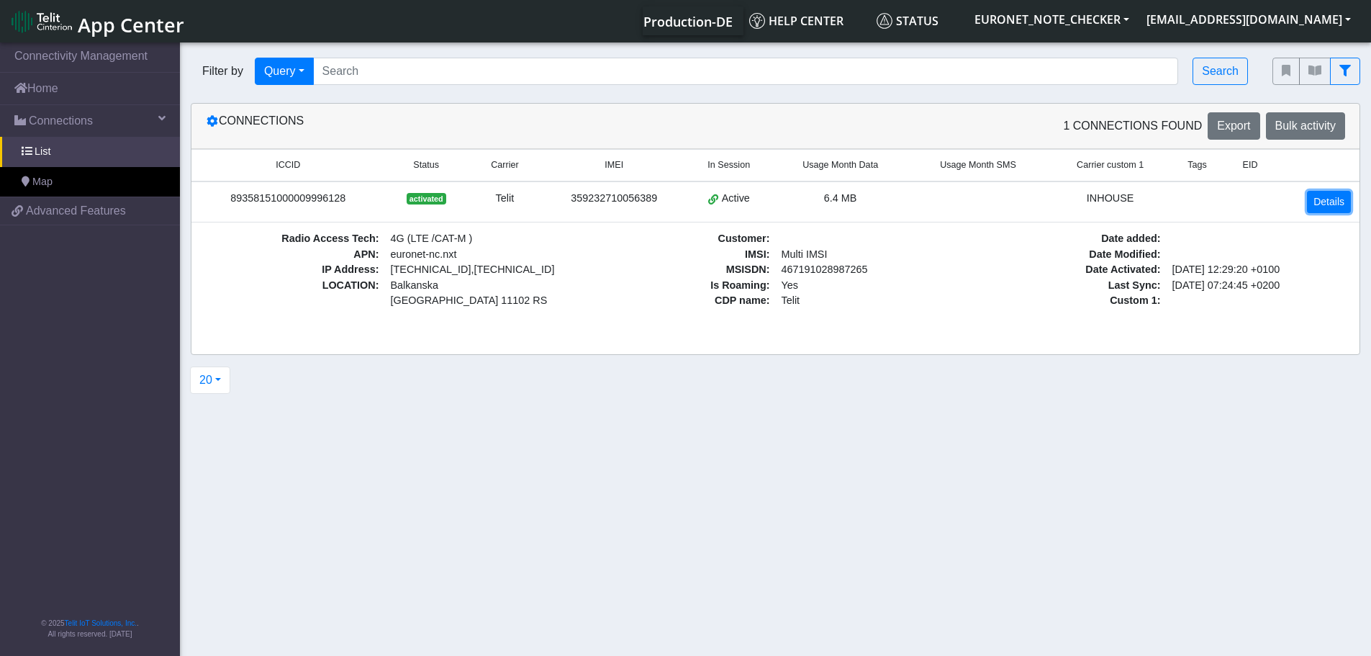
click at [1321, 194] on link "Details" at bounding box center [1329, 202] width 44 height 22
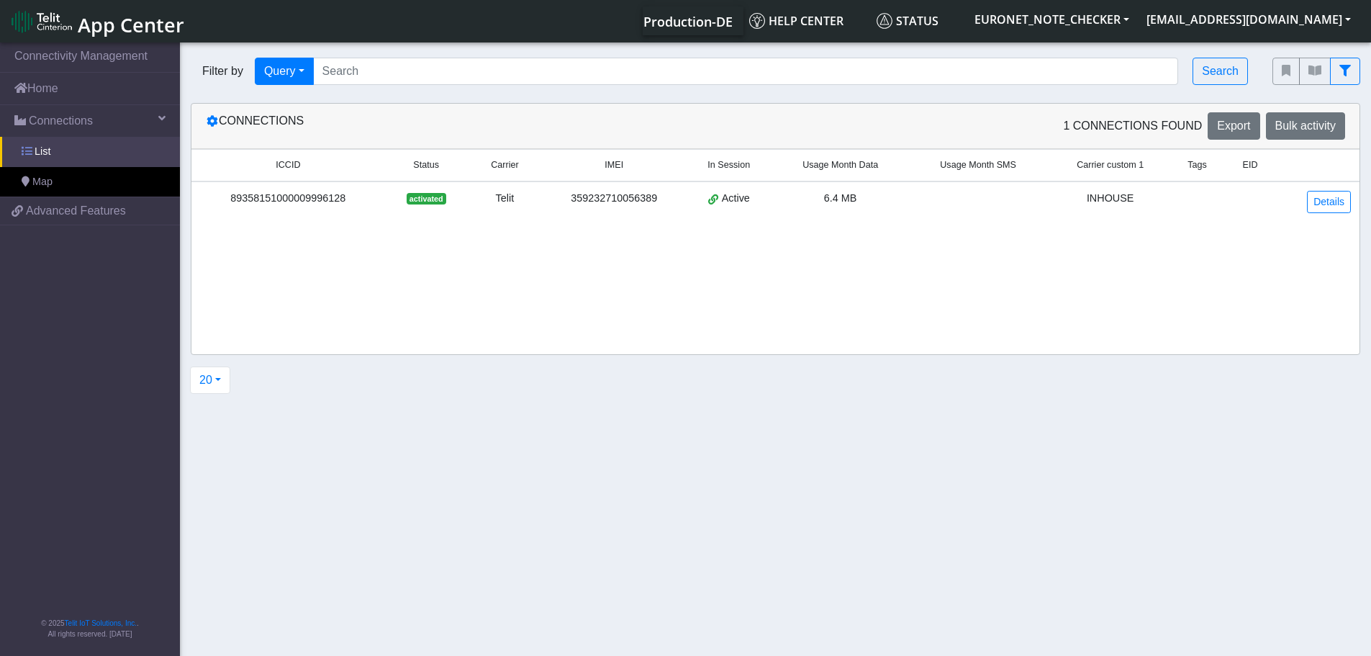
click at [114, 160] on link "List" at bounding box center [90, 152] width 180 height 30
click at [55, 159] on link "List" at bounding box center [90, 152] width 180 height 30
click at [29, 146] on span at bounding box center [27, 151] width 10 height 10
click at [40, 178] on span "Map" at bounding box center [42, 182] width 20 height 16
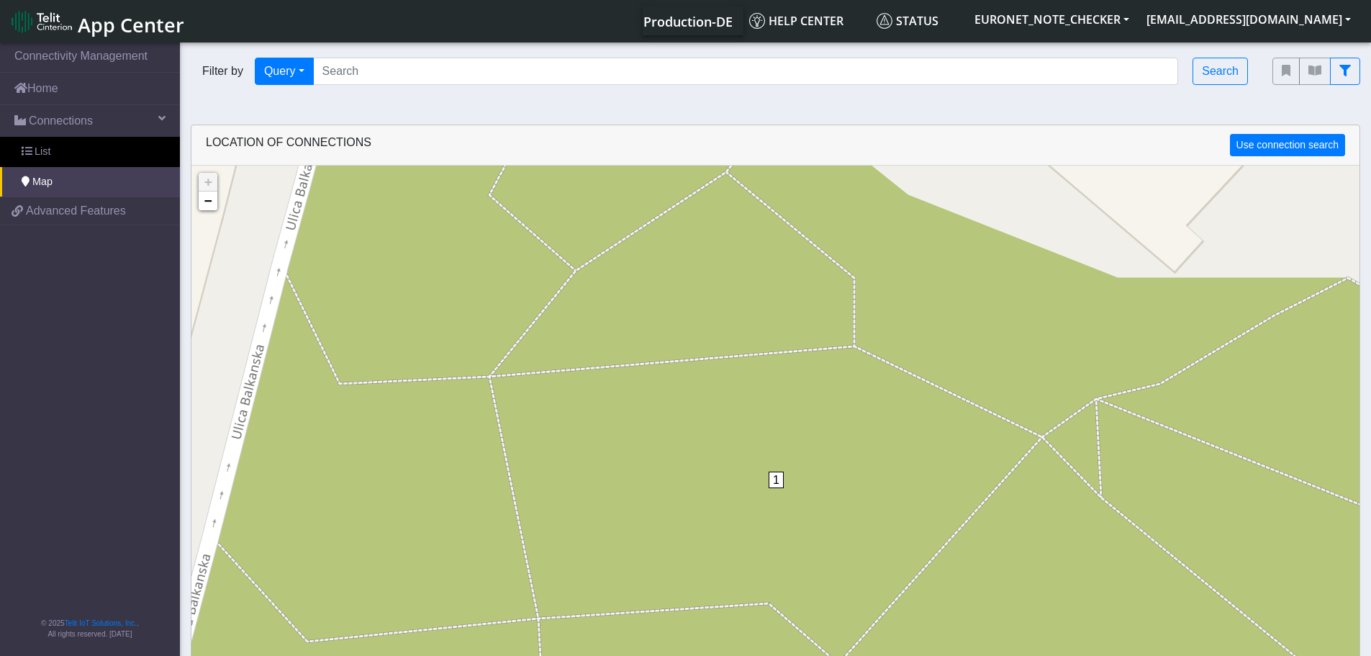
click at [777, 484] on span "1" at bounding box center [776, 479] width 15 height 17
click at [777, 484] on img at bounding box center [776, 482] width 16 height 27
click at [768, 466] on link "Click here" at bounding box center [753, 467] width 38 height 10
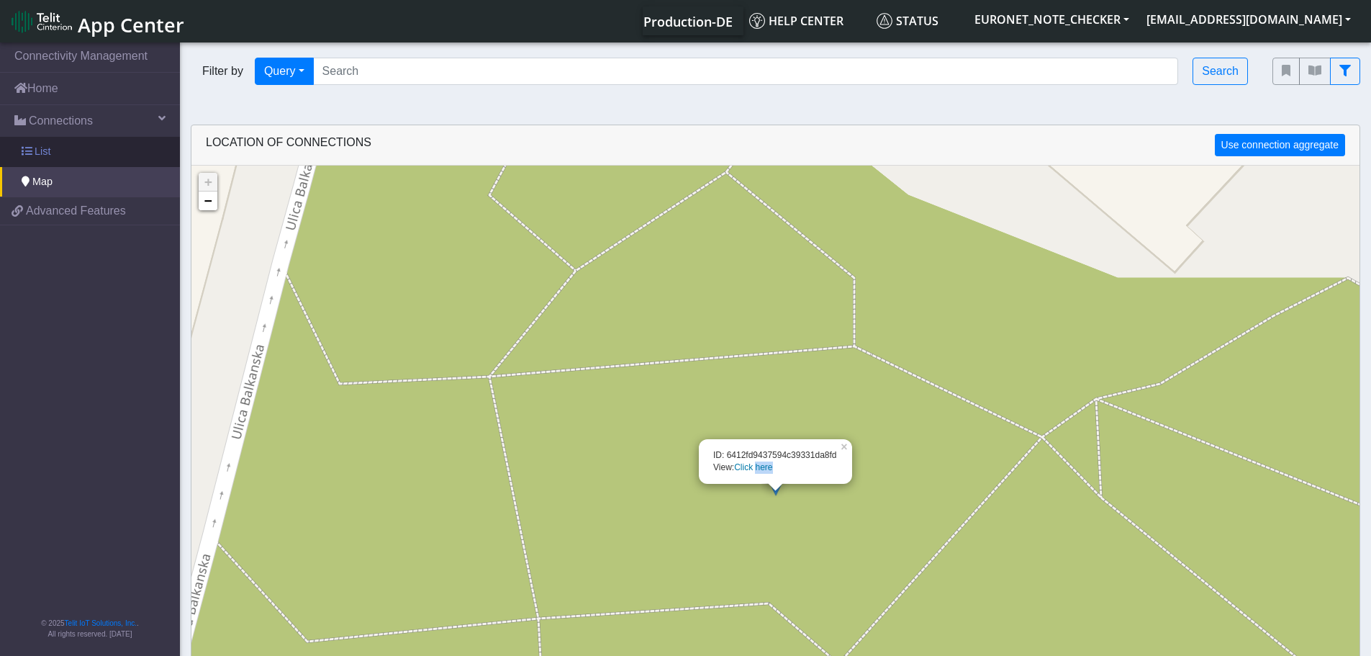
click at [54, 150] on link "List" at bounding box center [90, 152] width 180 height 30
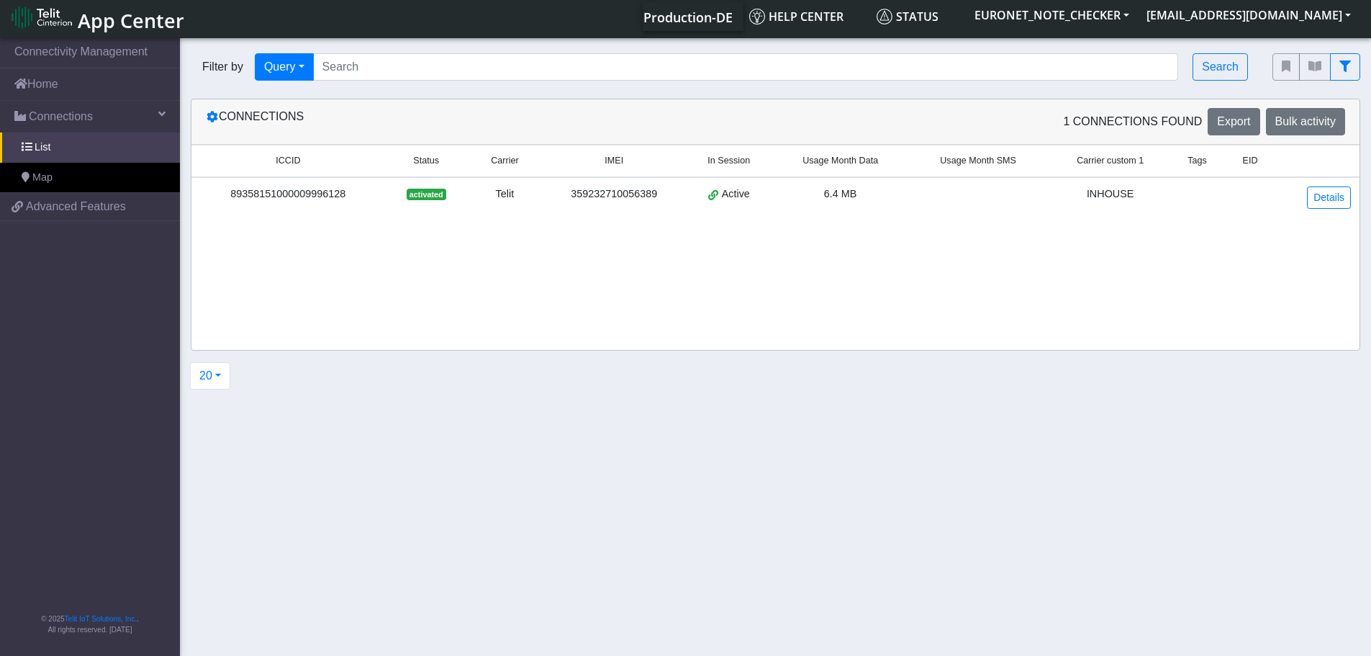
scroll to position [5, 0]
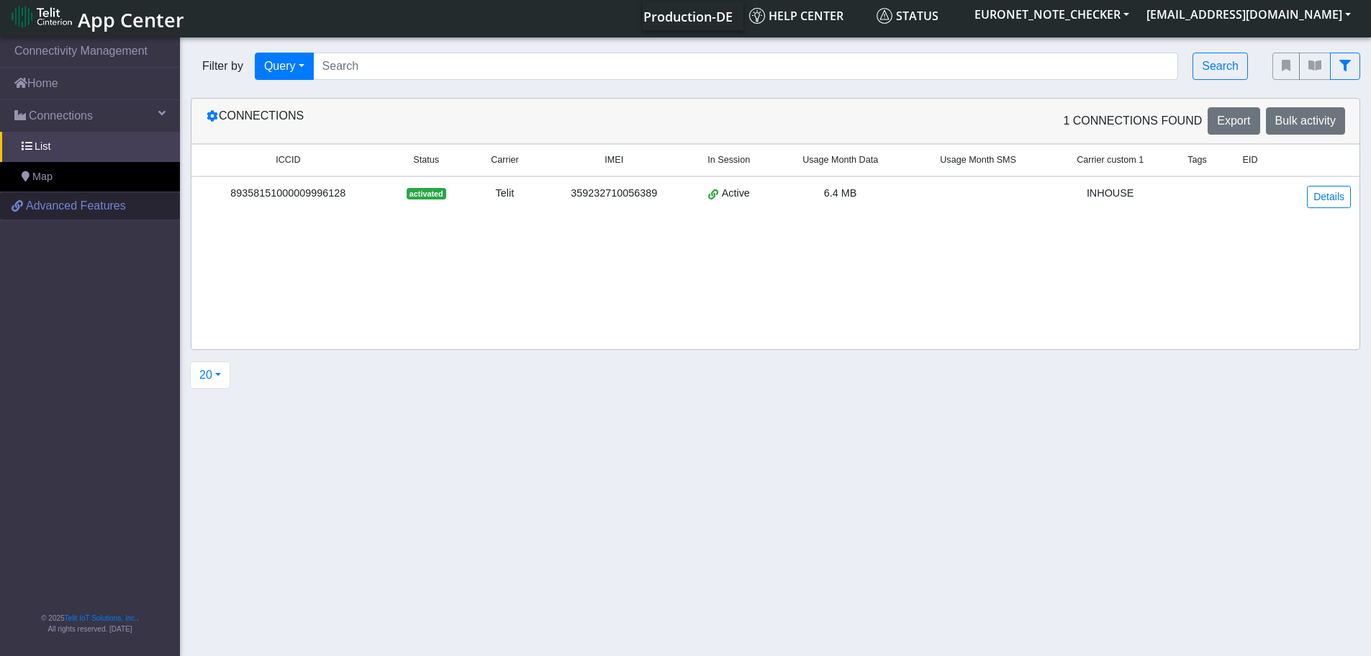
click at [92, 204] on span "Advanced Features" at bounding box center [76, 205] width 100 height 17
